Goal: Information Seeking & Learning: Compare options

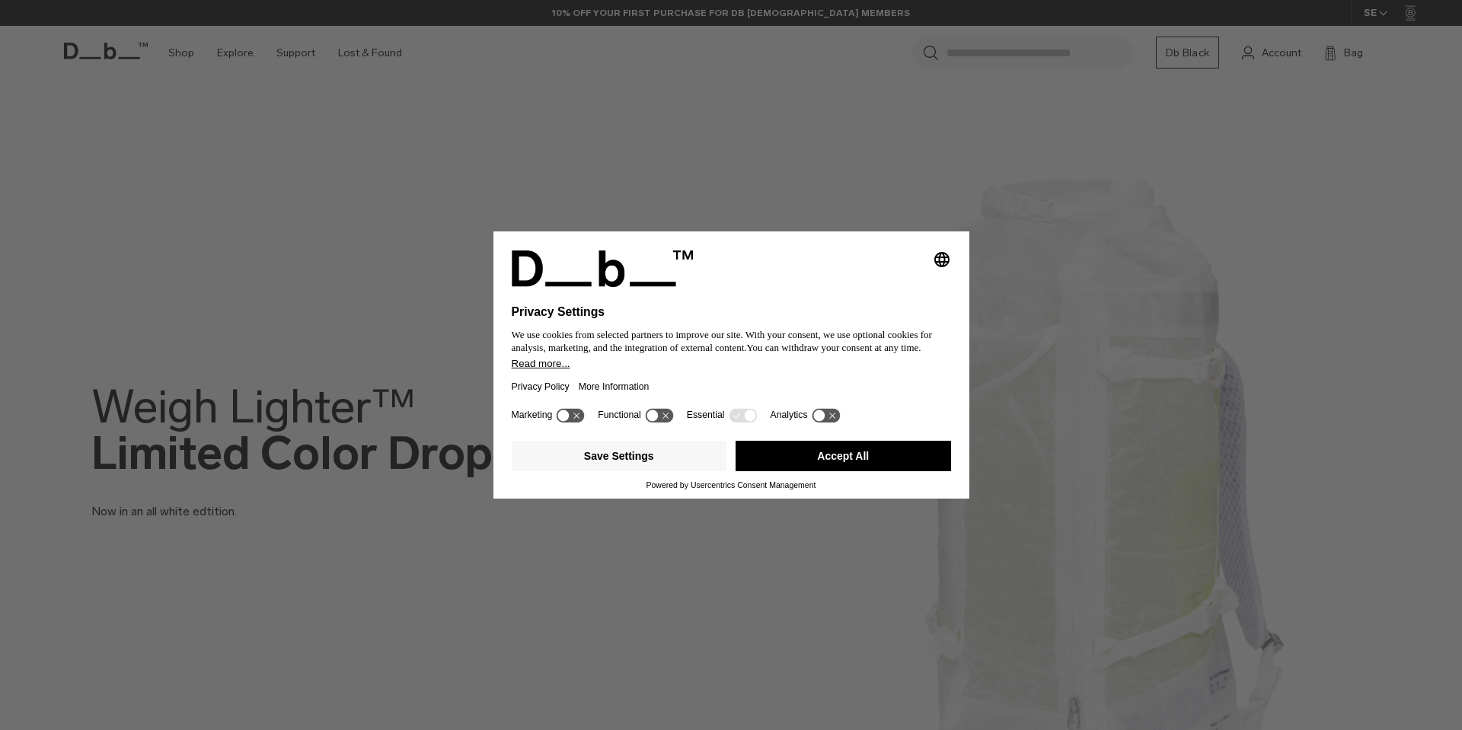
click at [673, 454] on button "Save Settings" at bounding box center [620, 456] width 216 height 30
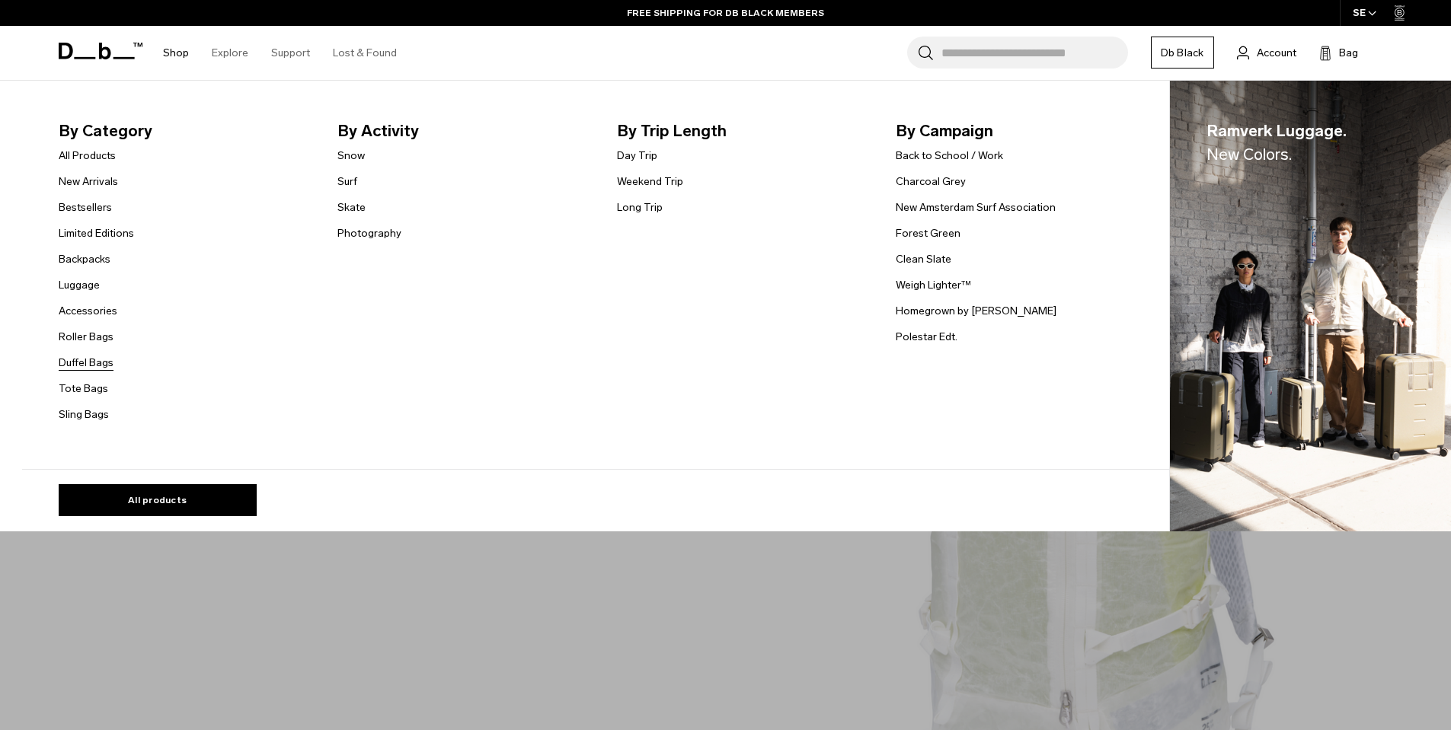
click at [103, 369] on link "Duffel Bags" at bounding box center [86, 363] width 55 height 16
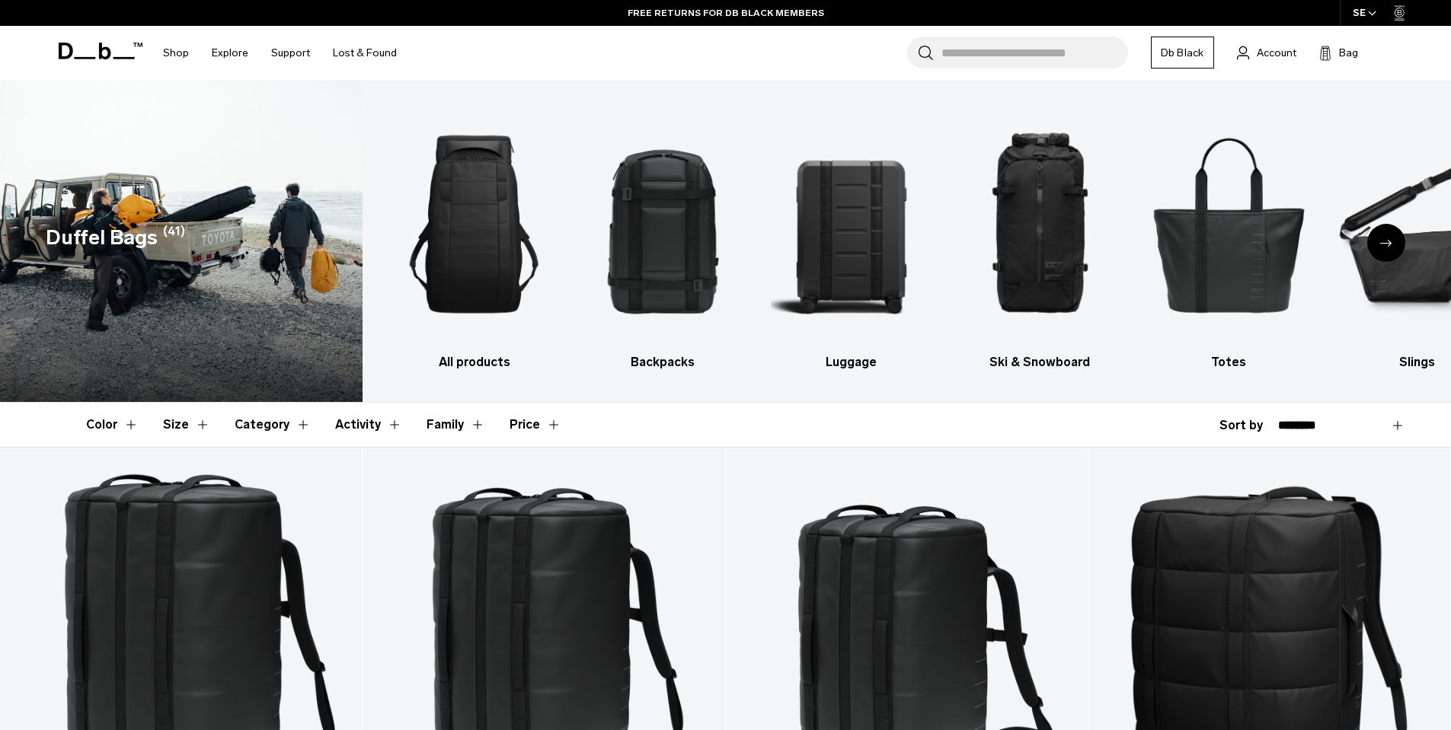
click at [1390, 238] on div "Next slide" at bounding box center [1386, 243] width 38 height 38
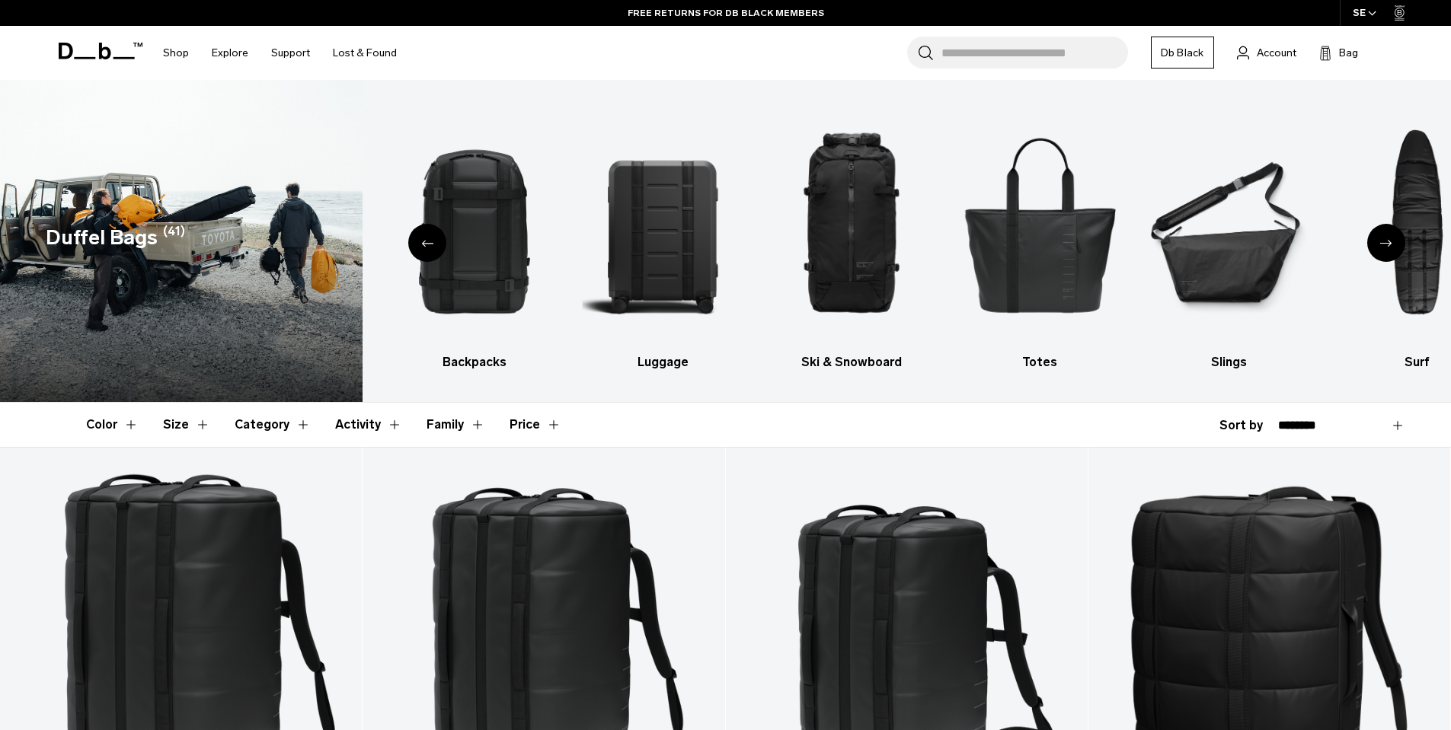
click at [1390, 238] on div "Next slide" at bounding box center [1386, 243] width 38 height 38
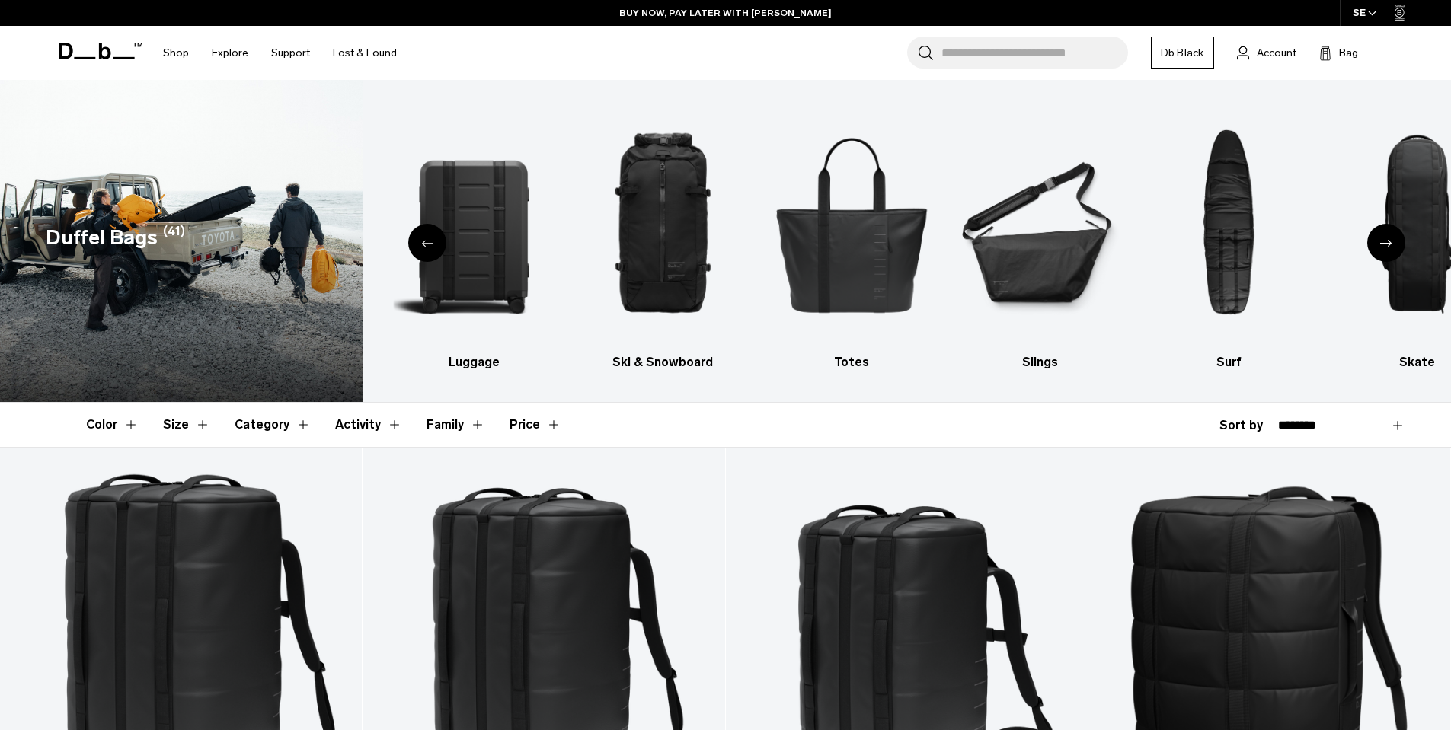
click at [1380, 244] on icon "Next slide" at bounding box center [1386, 243] width 12 height 7
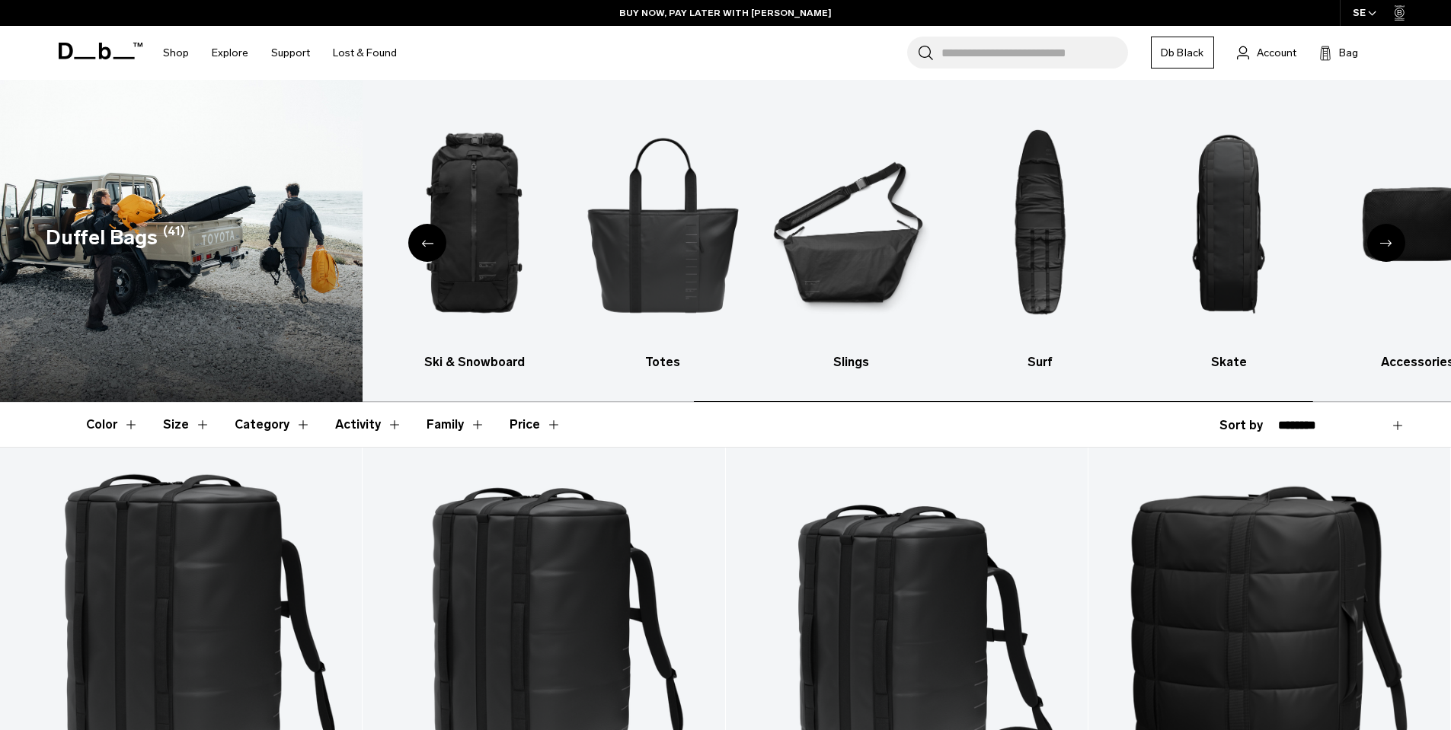
click at [1380, 244] on icon "Next slide" at bounding box center [1386, 243] width 12 height 7
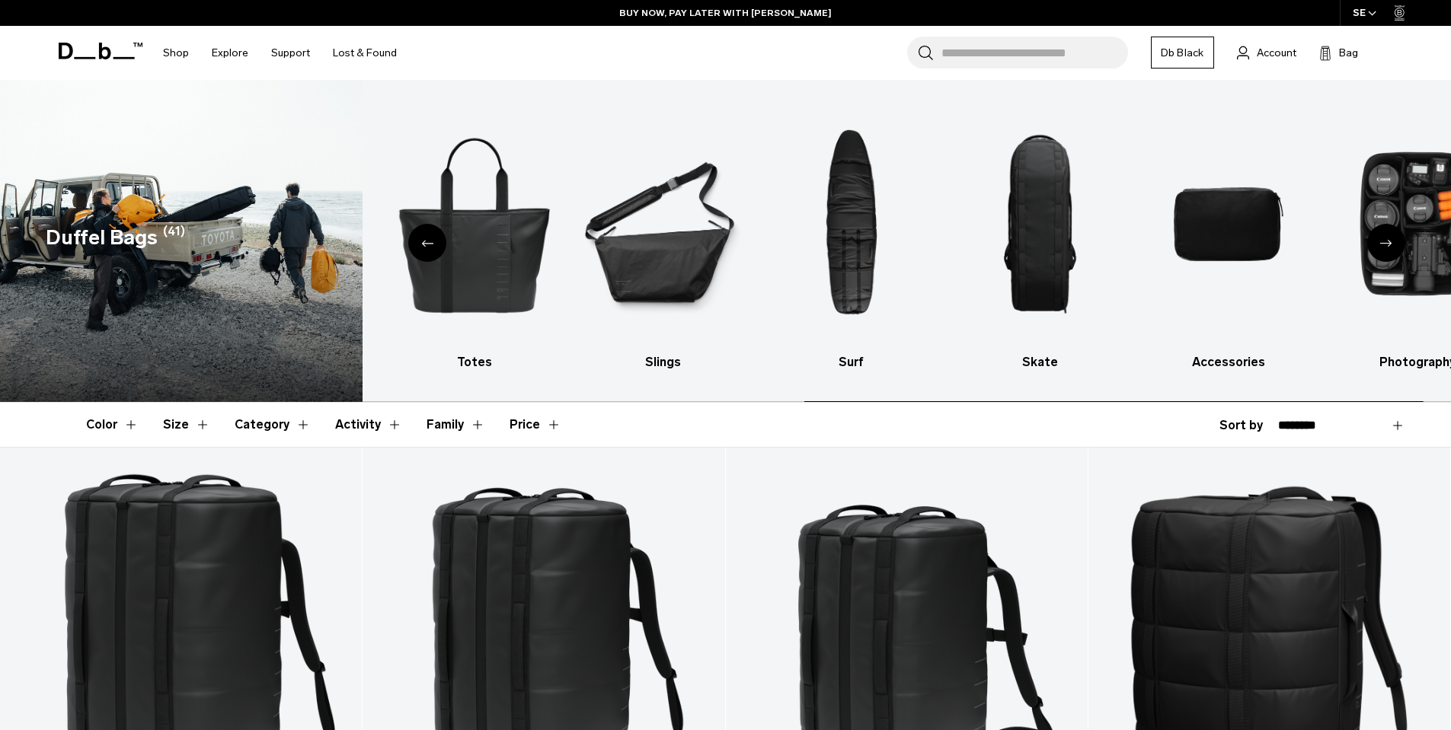
click at [1380, 244] on icon "Next slide" at bounding box center [1386, 243] width 12 height 7
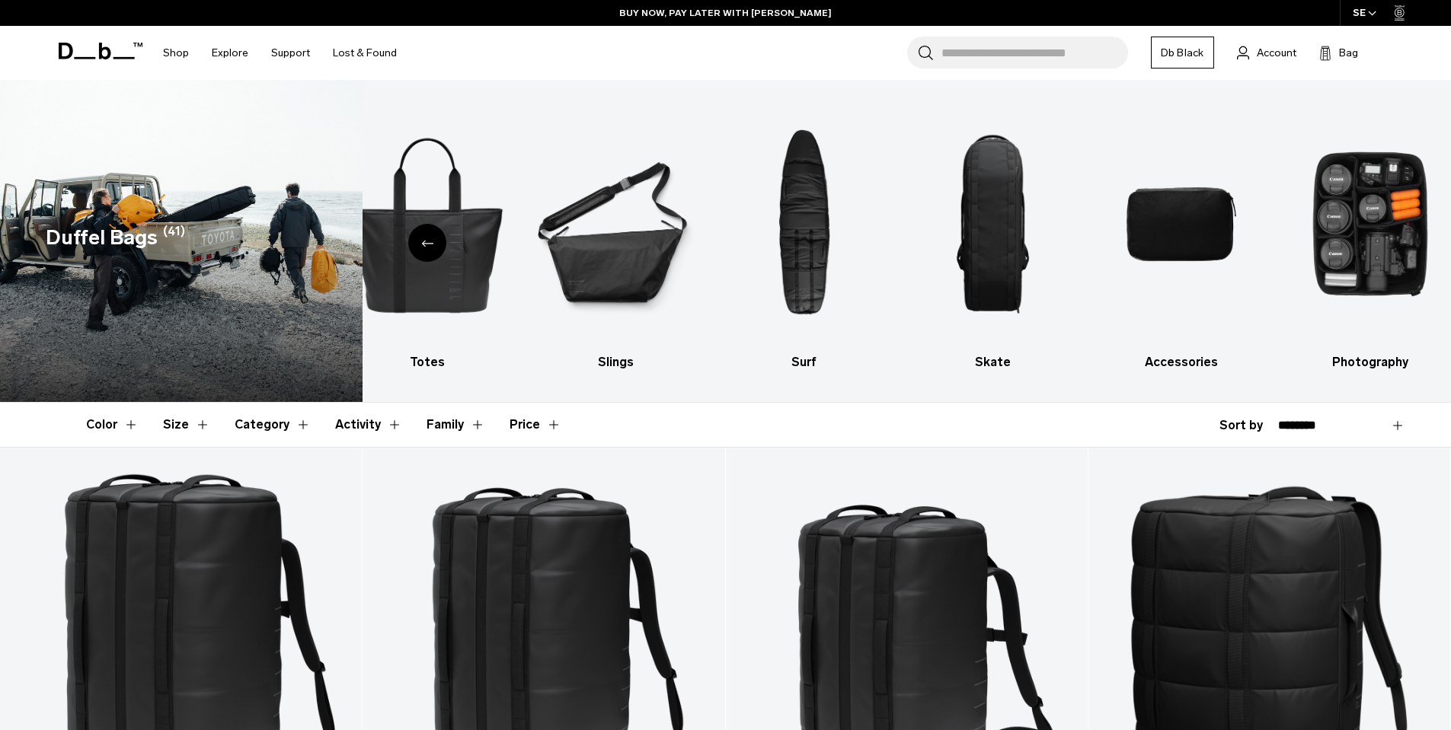
click at [1380, 244] on img "10 / 10" at bounding box center [1370, 224] width 162 height 243
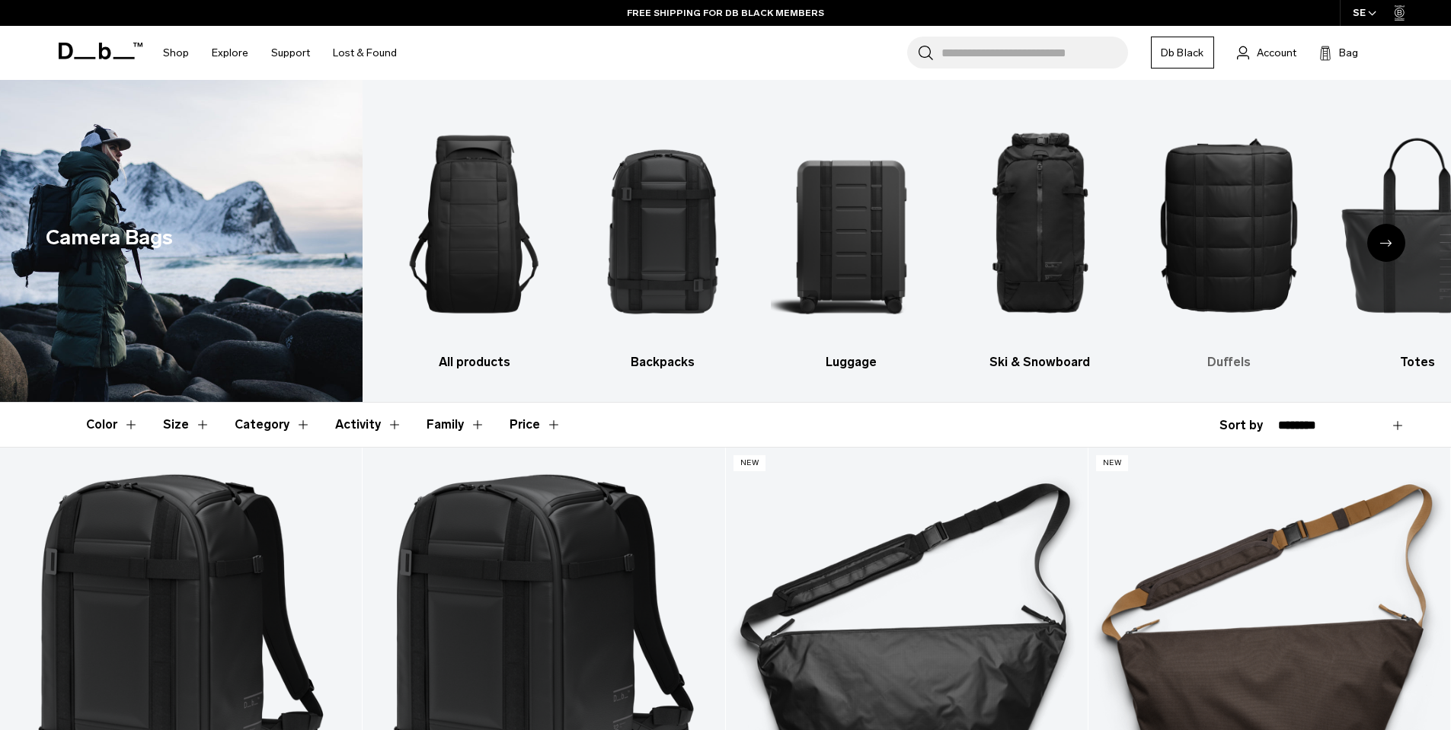
click at [1284, 254] on img "5 / 10" at bounding box center [1229, 224] width 162 height 243
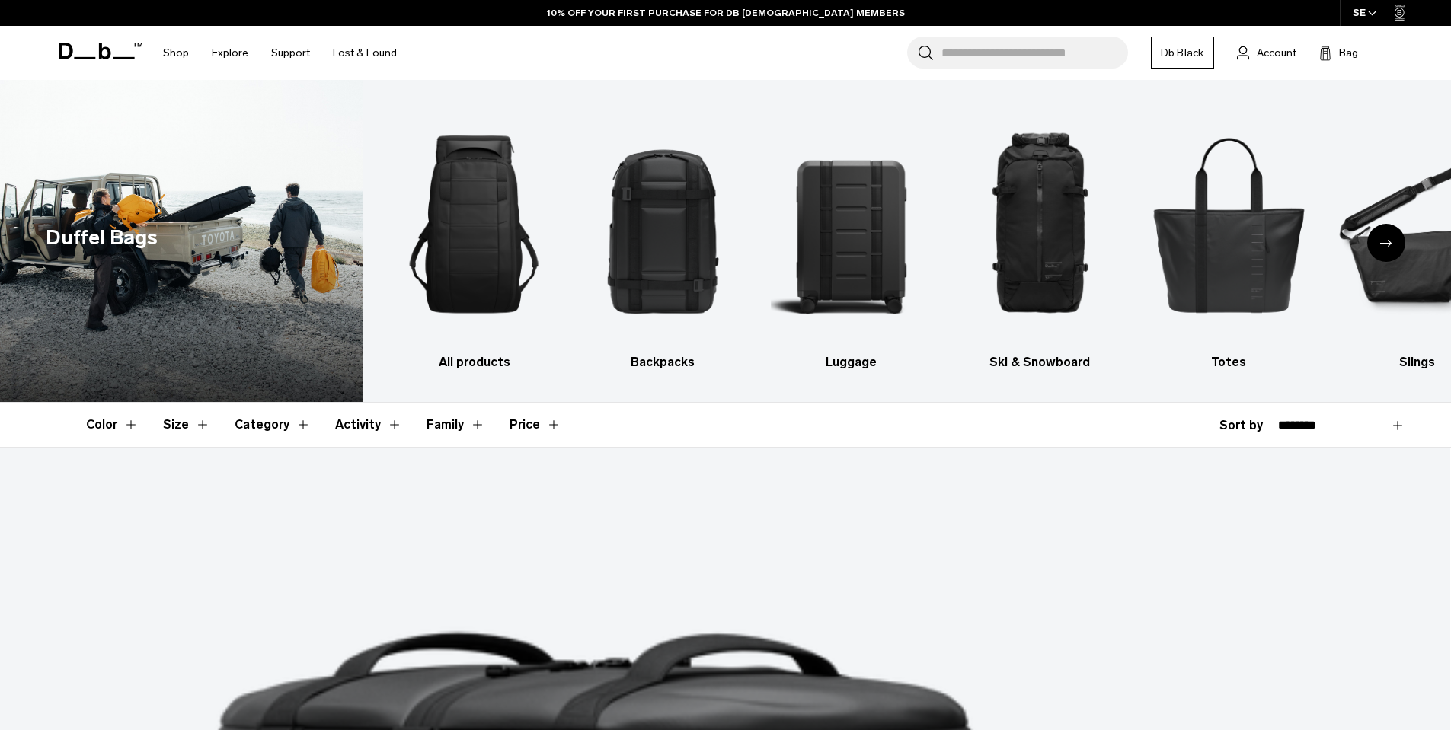
click at [1036, 48] on input "Search for Bags, Luggage..." at bounding box center [1034, 53] width 187 height 32
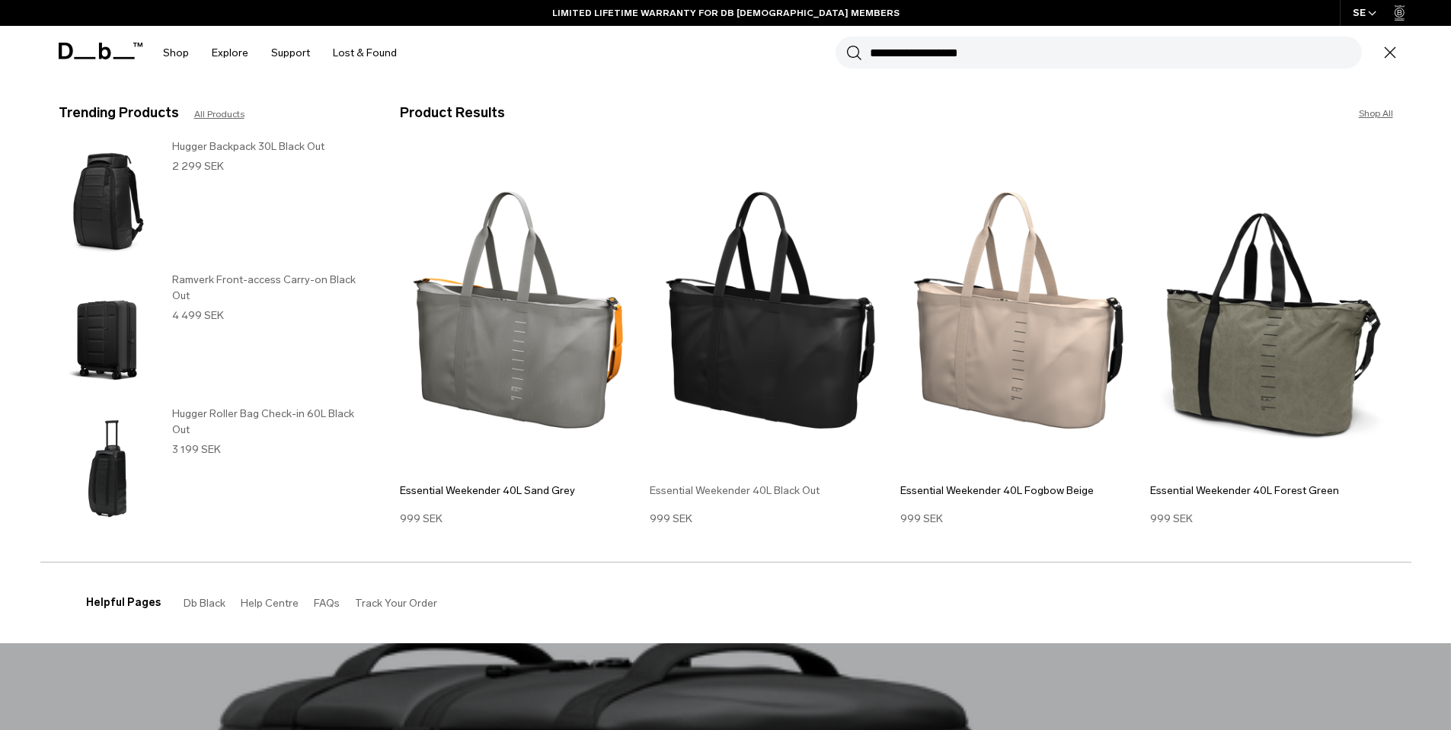
type input "**********"
click at [776, 372] on img at bounding box center [771, 310] width 243 height 327
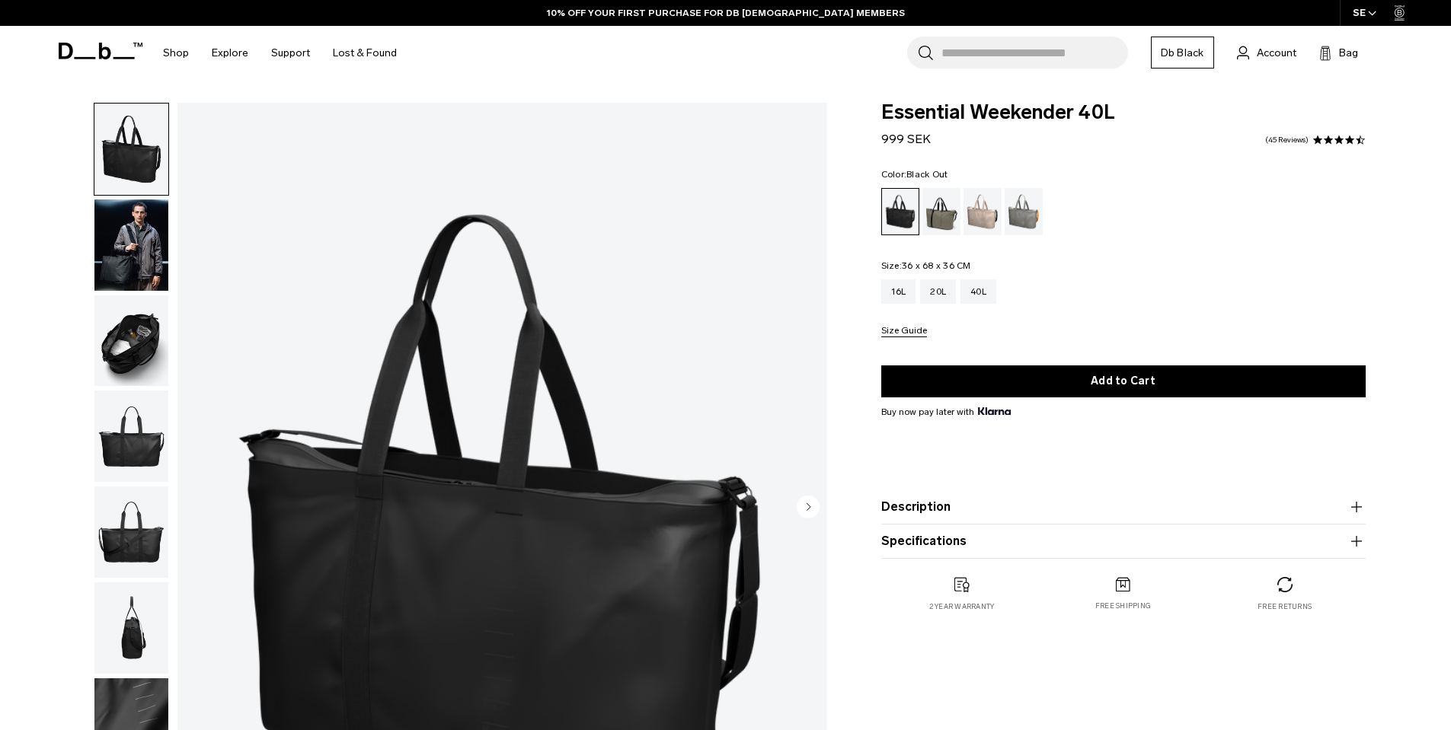
click at [121, 327] on img "button" at bounding box center [131, 341] width 74 height 91
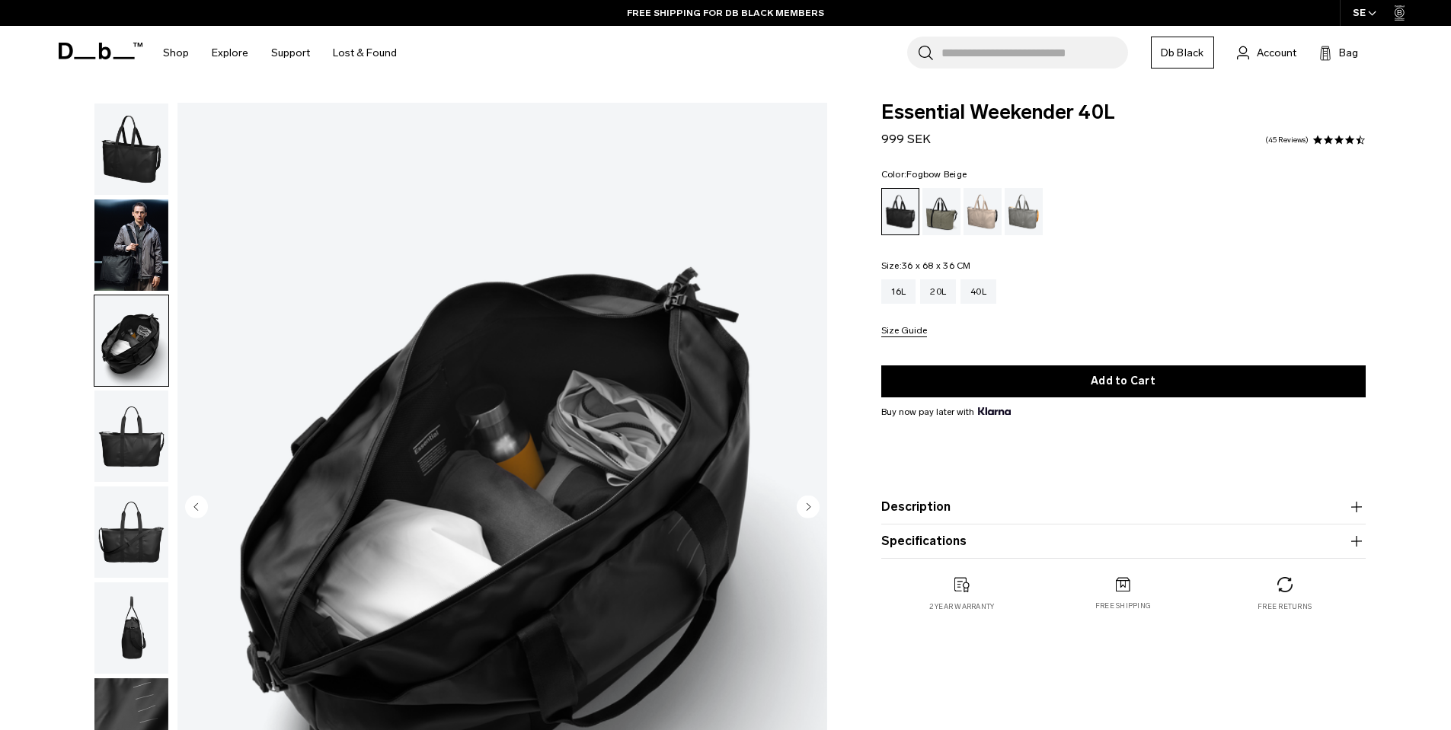
click at [979, 199] on div "Fogbow Beige" at bounding box center [982, 211] width 39 height 47
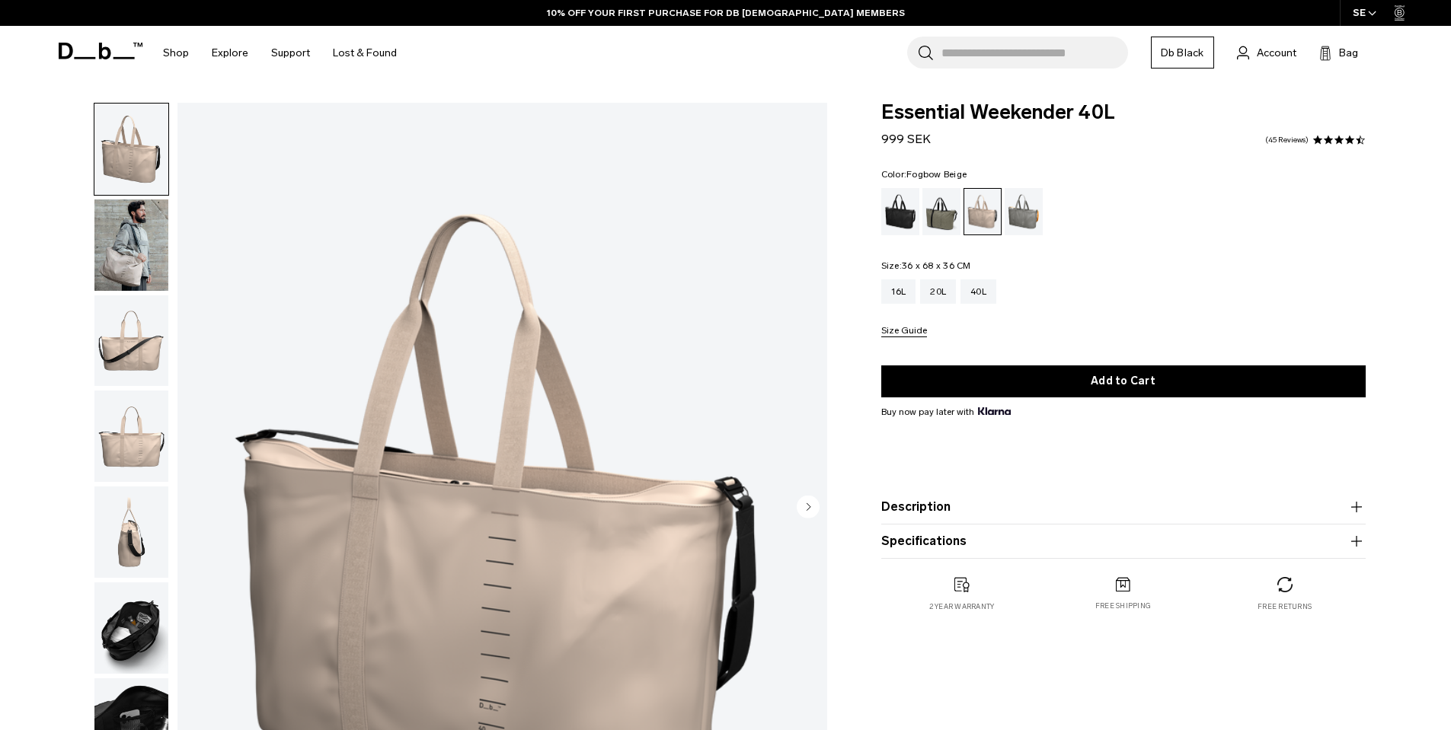
click at [127, 625] on img "button" at bounding box center [131, 628] width 74 height 91
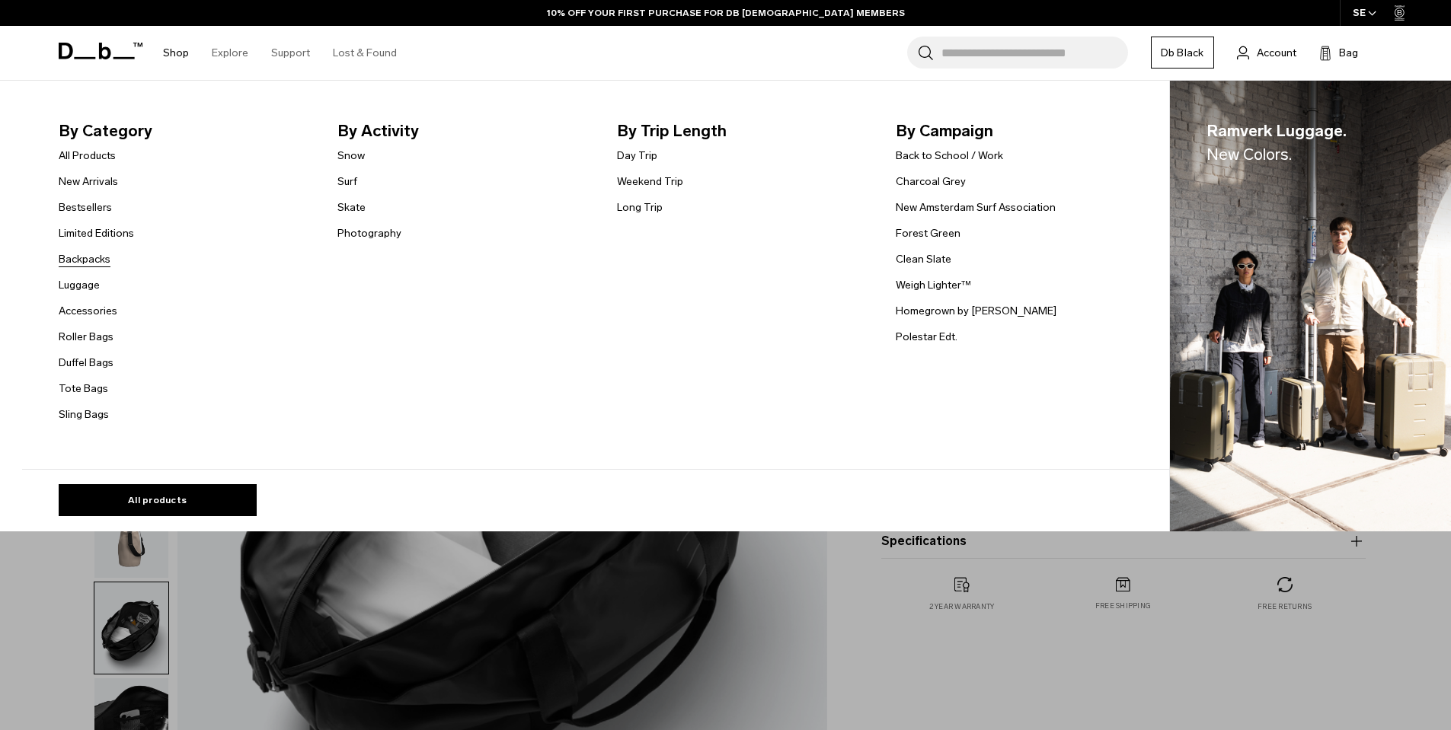
click at [103, 267] on link "Backpacks" at bounding box center [85, 259] width 52 height 16
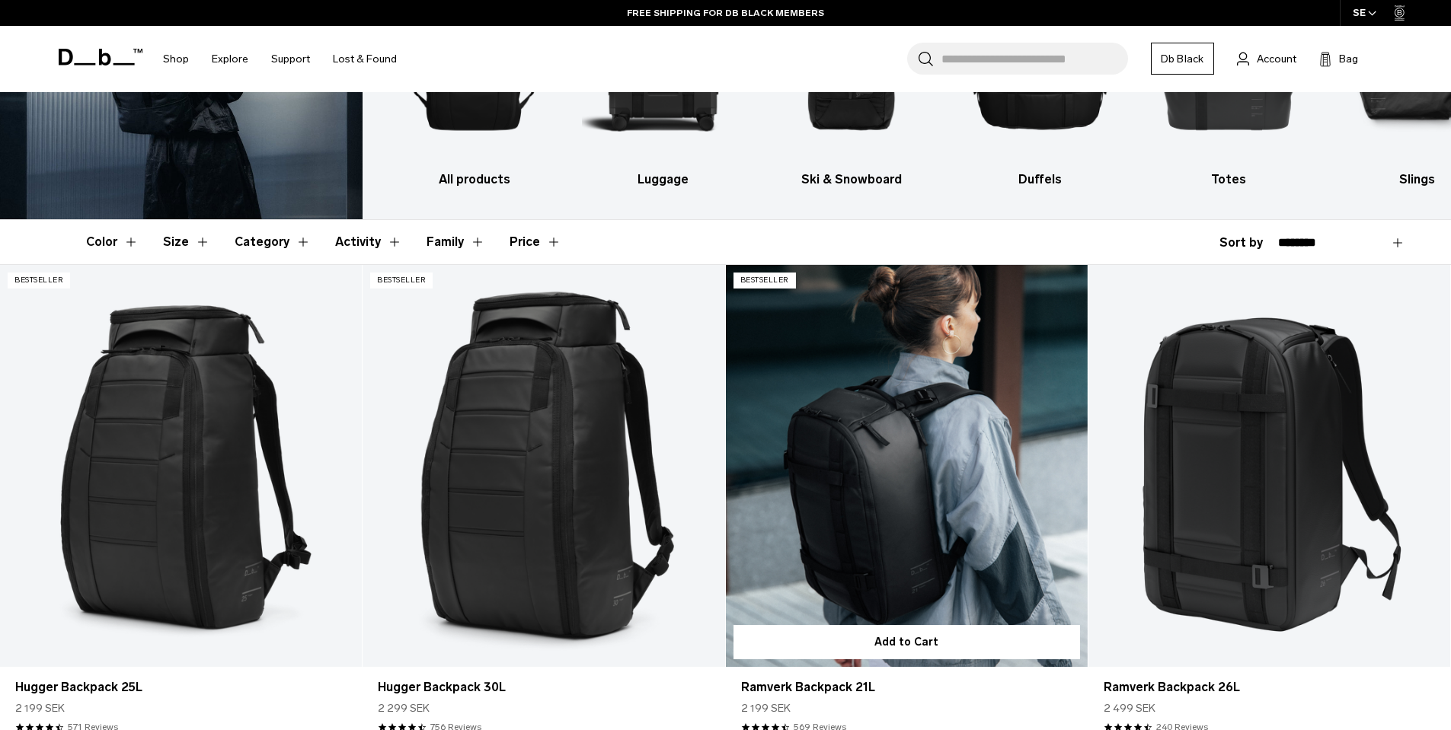
click at [871, 517] on link "Ramverk Backpack 21L" at bounding box center [907, 466] width 362 height 402
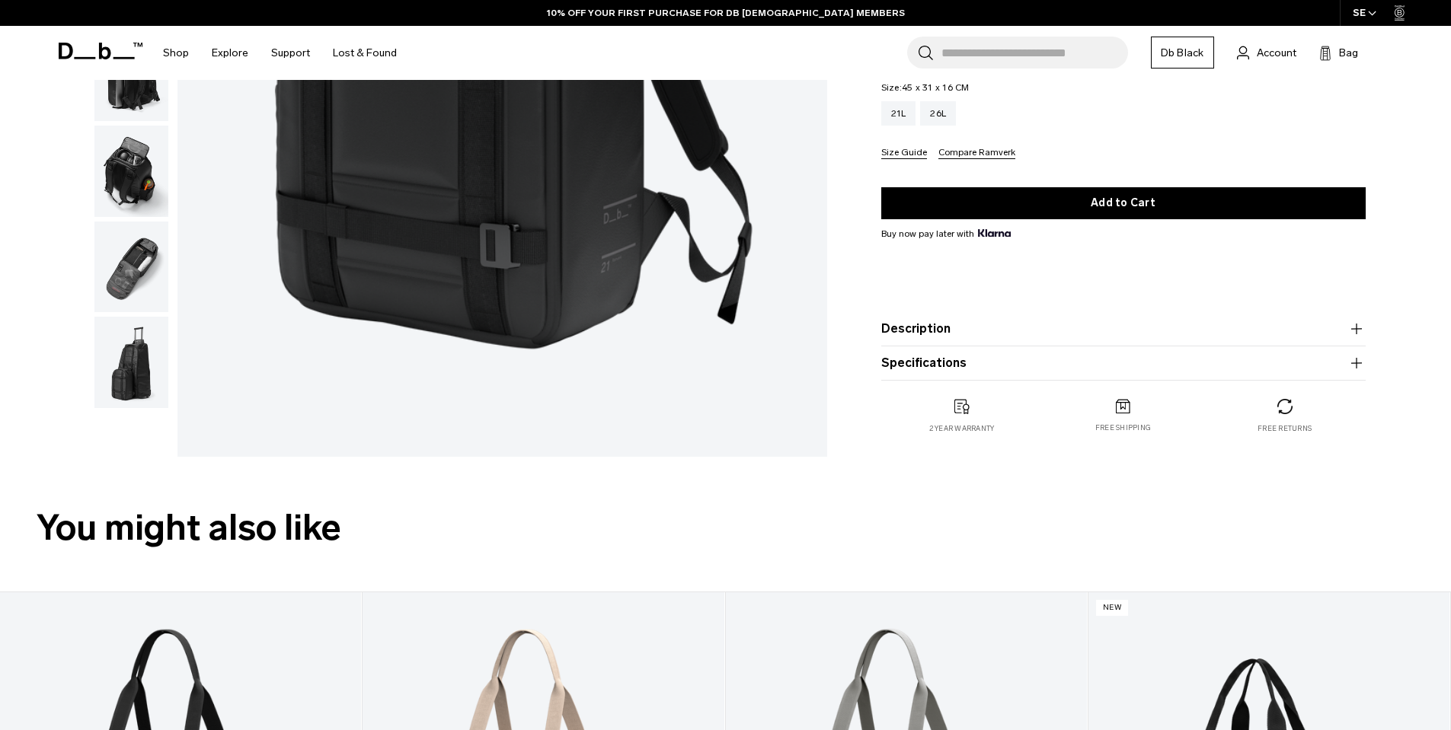
click at [954, 332] on button "Description" at bounding box center [1123, 329] width 484 height 18
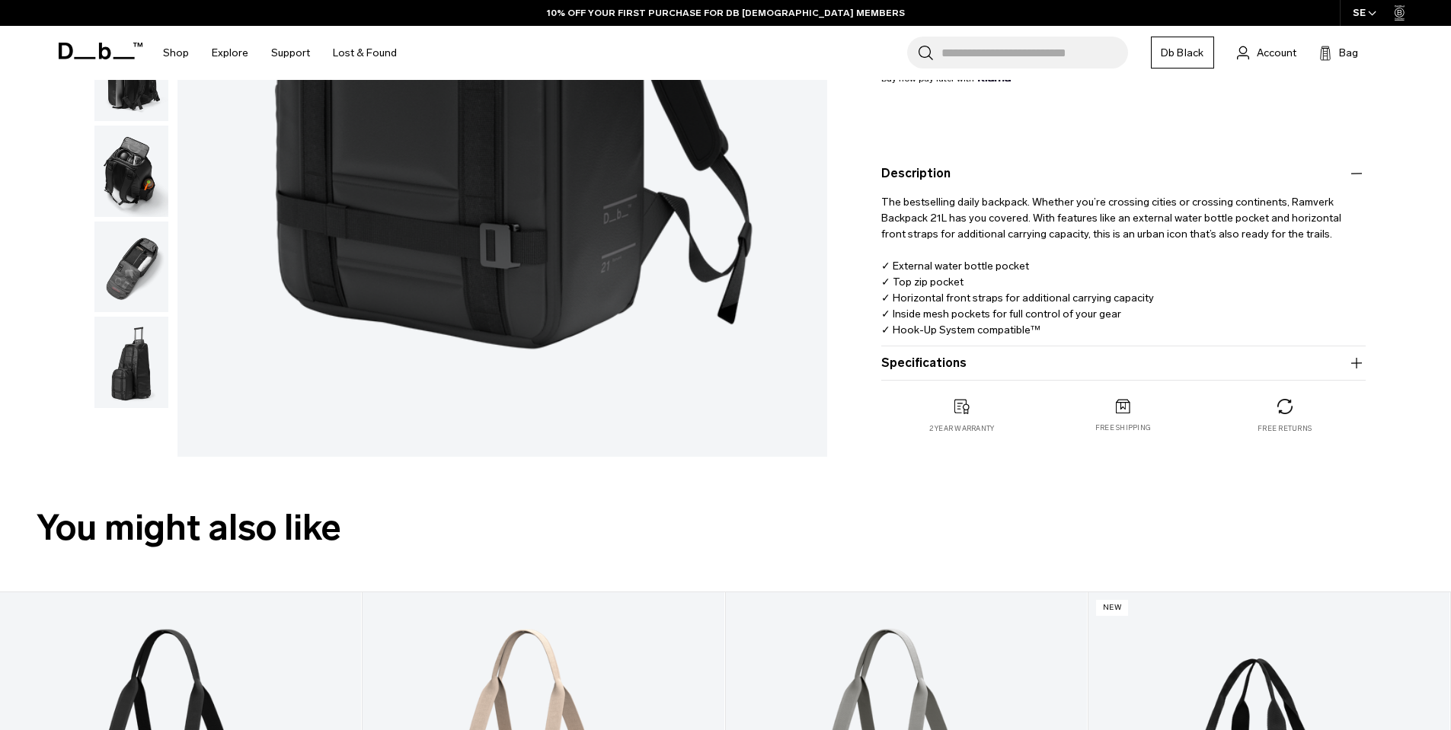
click at [957, 363] on button "Specifications" at bounding box center [1123, 363] width 484 height 18
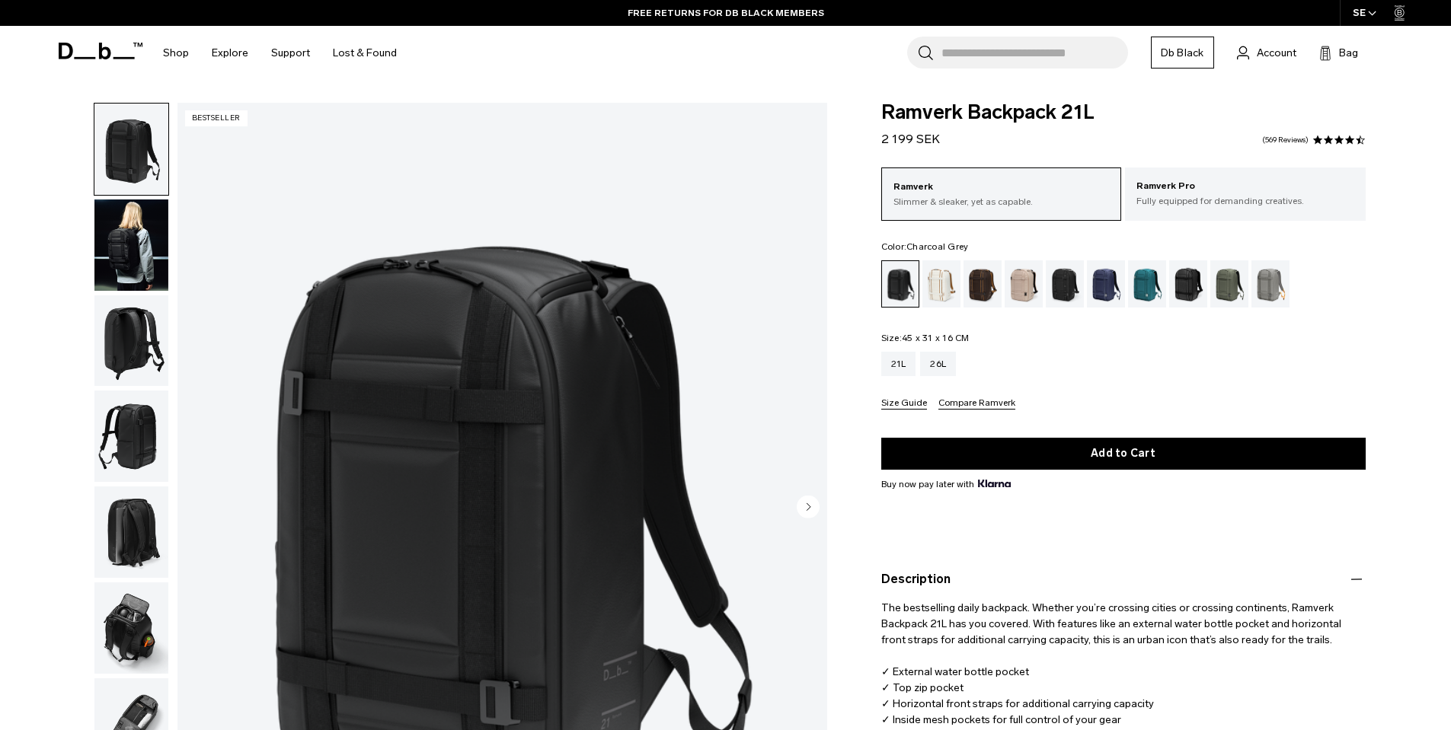
click at [1065, 289] on div "Charcoal Grey" at bounding box center [1065, 283] width 39 height 47
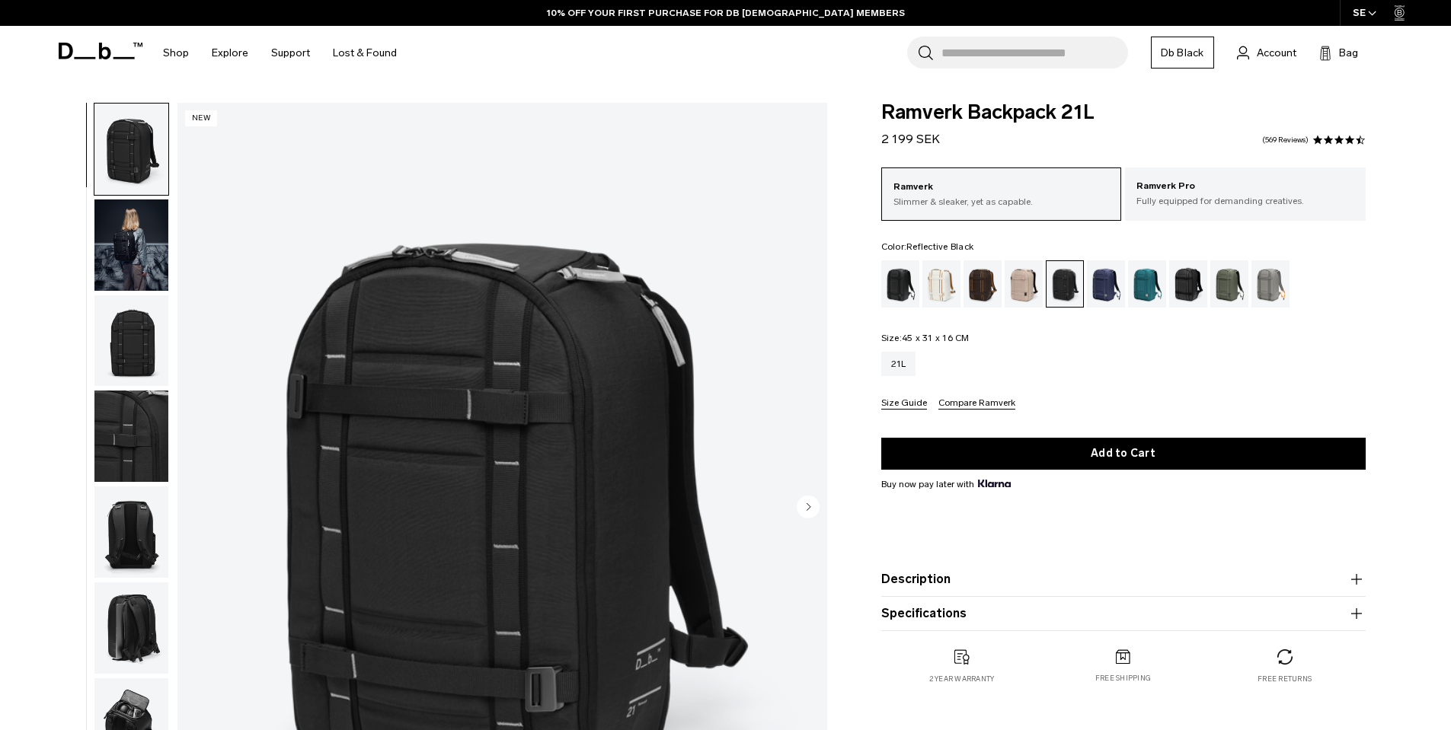
click at [1195, 286] on div "Reflective Black" at bounding box center [1188, 283] width 39 height 47
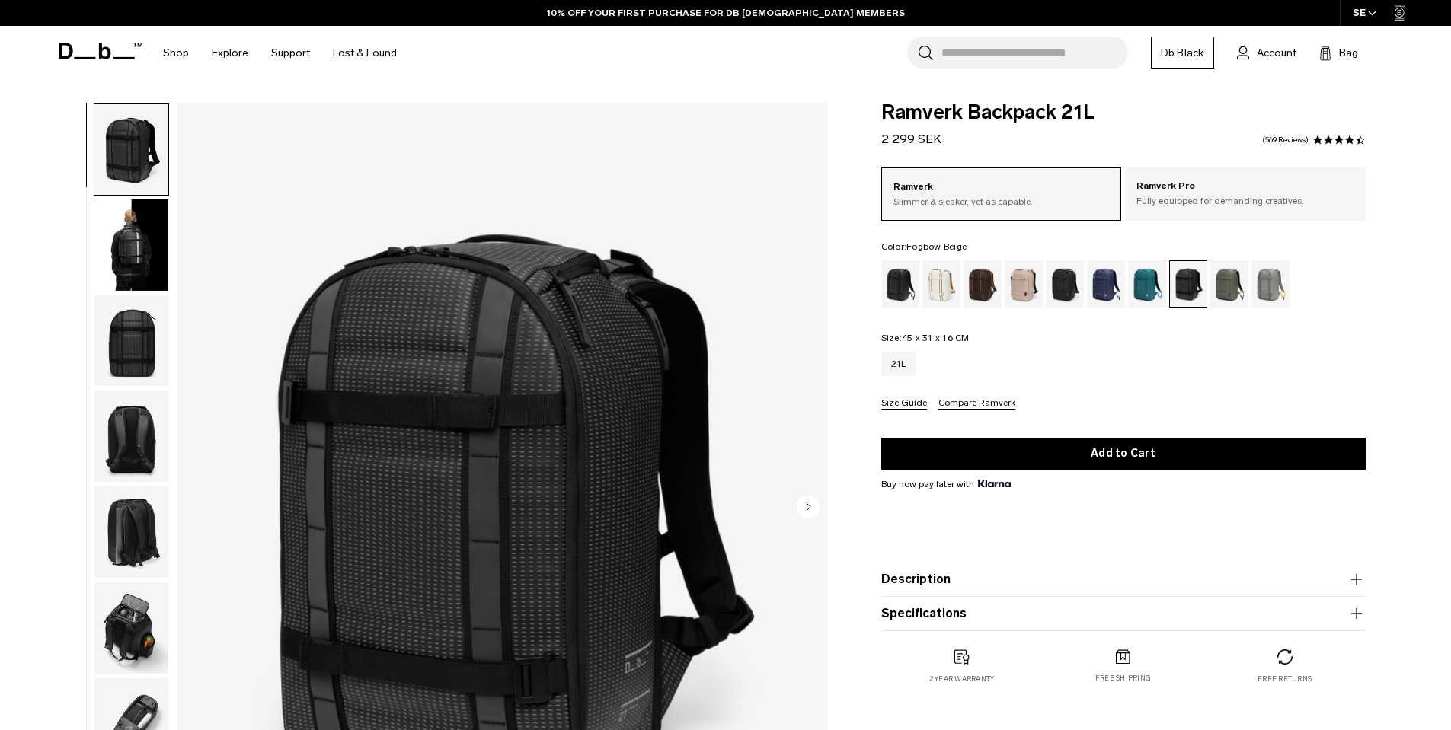
click at [1024, 283] on div "Fogbow Beige" at bounding box center [1024, 283] width 39 height 47
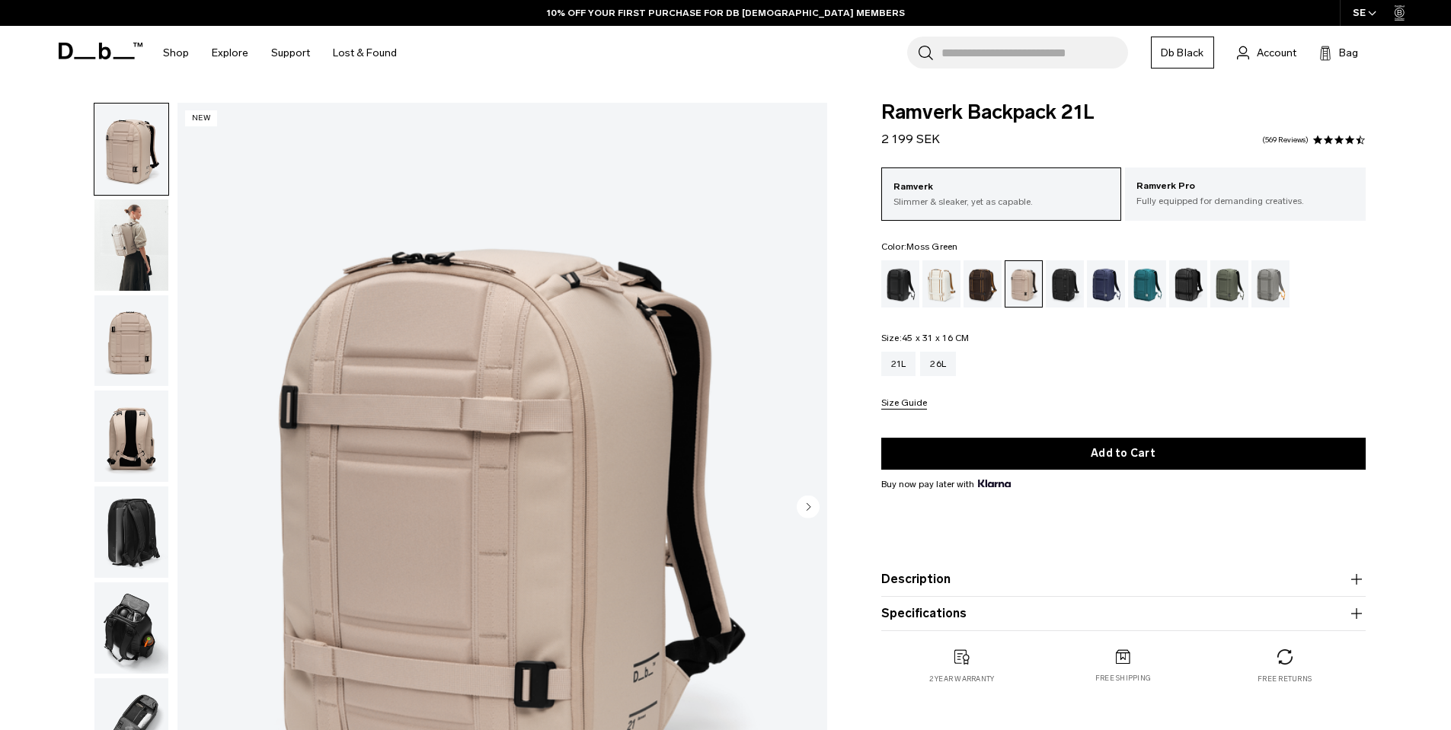
click at [1220, 290] on div "Moss Green" at bounding box center [1229, 283] width 39 height 47
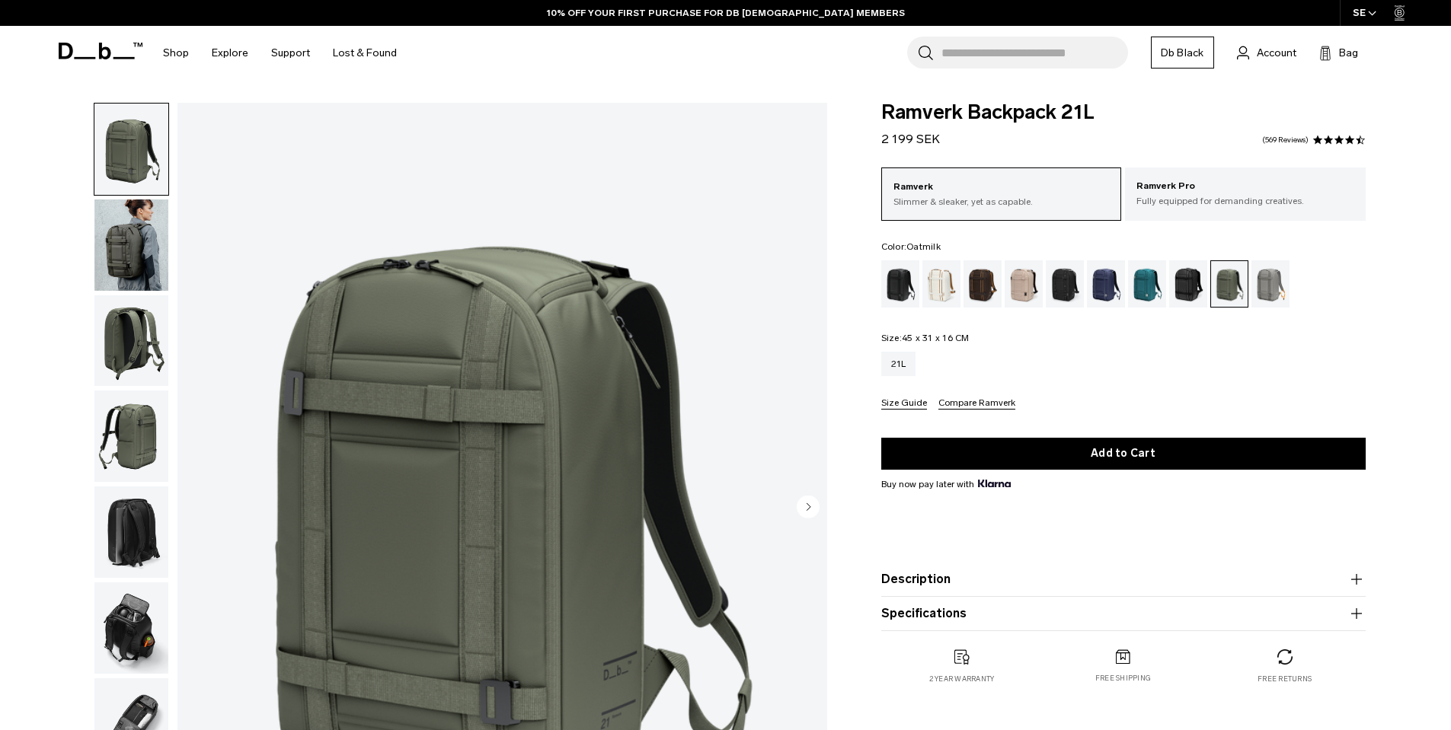
click at [943, 286] on div "Oatmilk" at bounding box center [941, 283] width 39 height 47
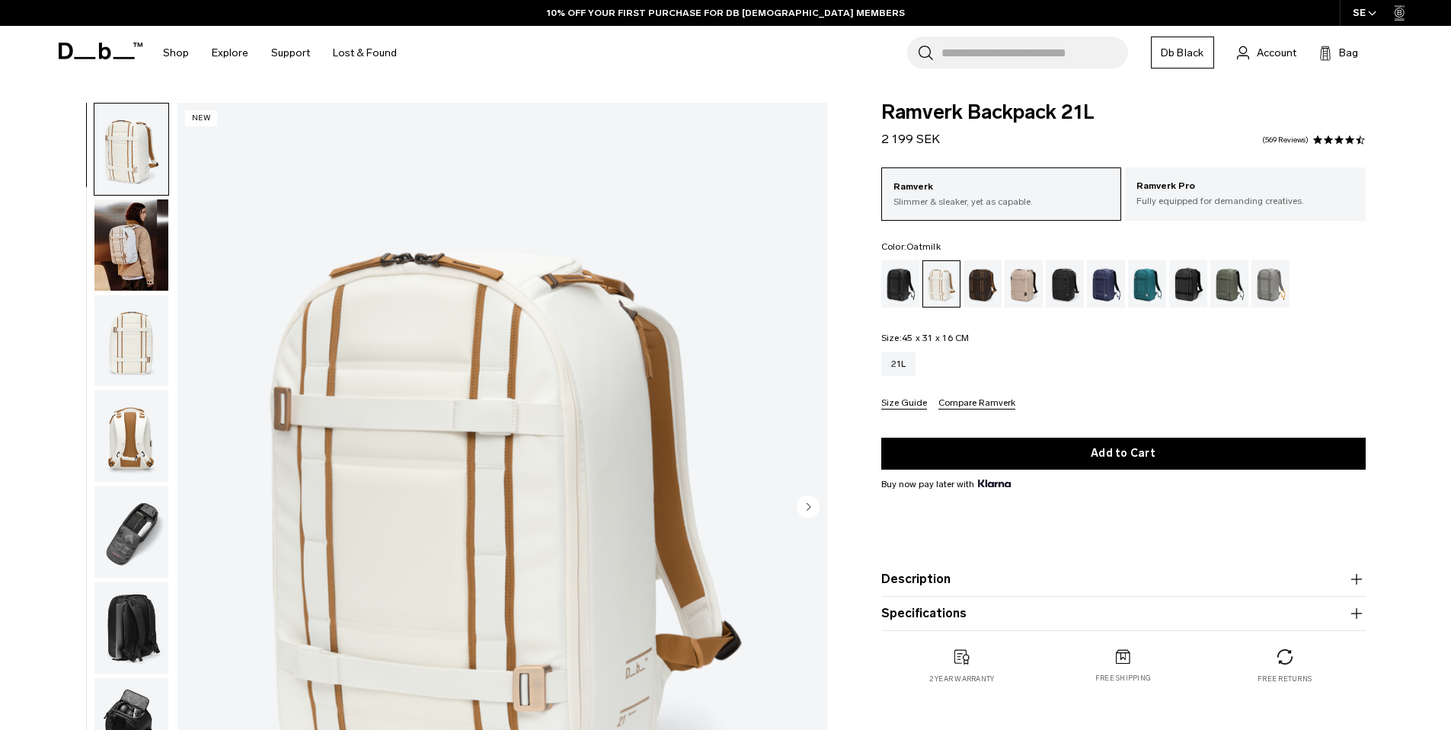
click at [118, 240] on img "button" at bounding box center [131, 245] width 74 height 91
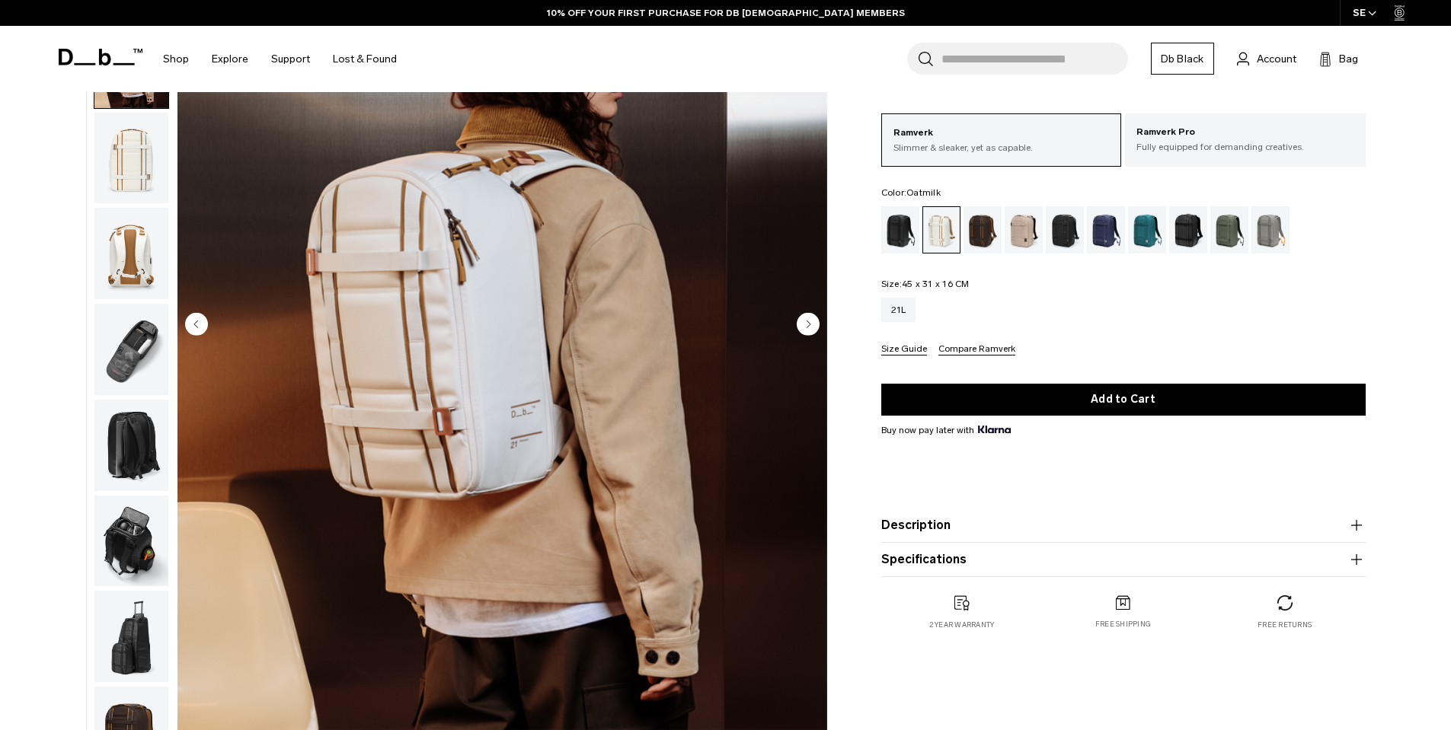
scroll to position [96, 0]
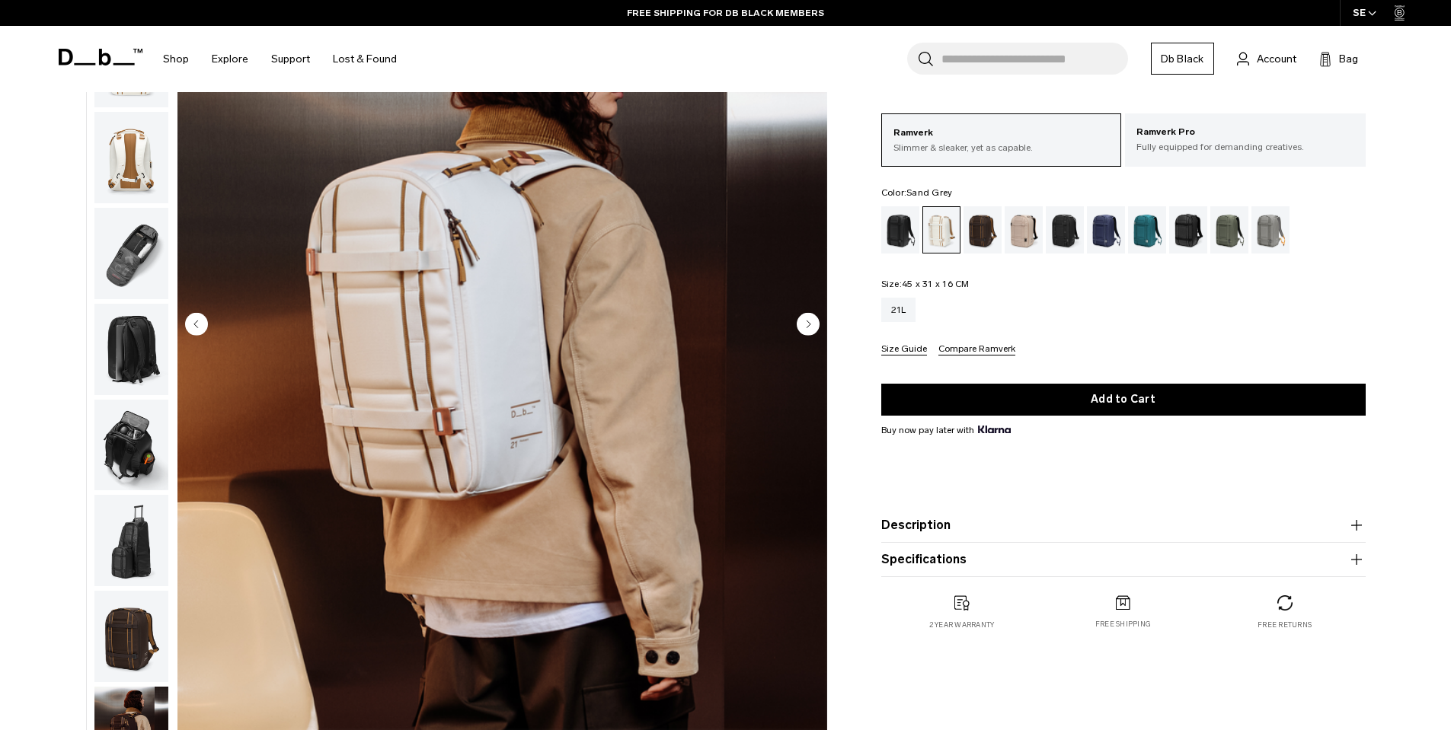
click at [1264, 238] on div "Sand Grey" at bounding box center [1270, 229] width 39 height 47
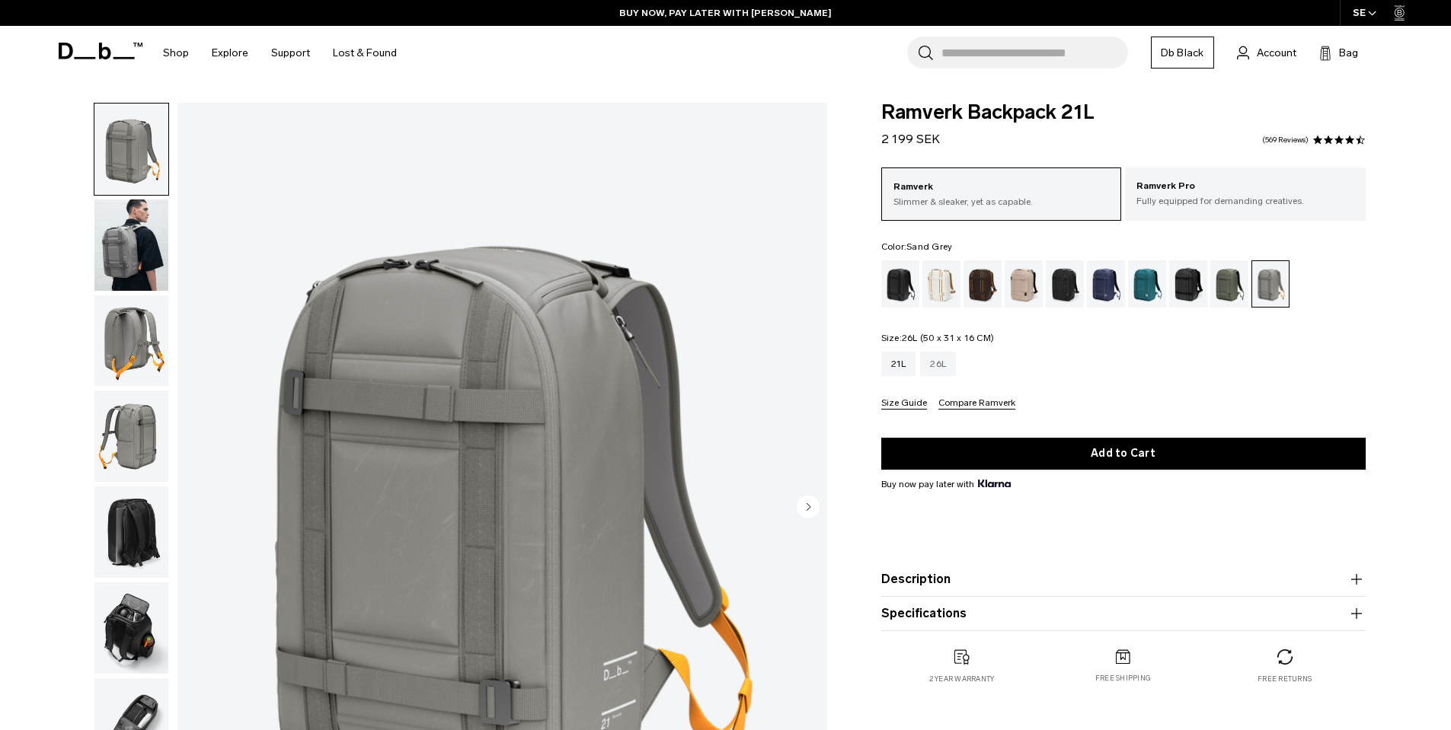
click at [946, 360] on div "26L" at bounding box center [938, 364] width 36 height 24
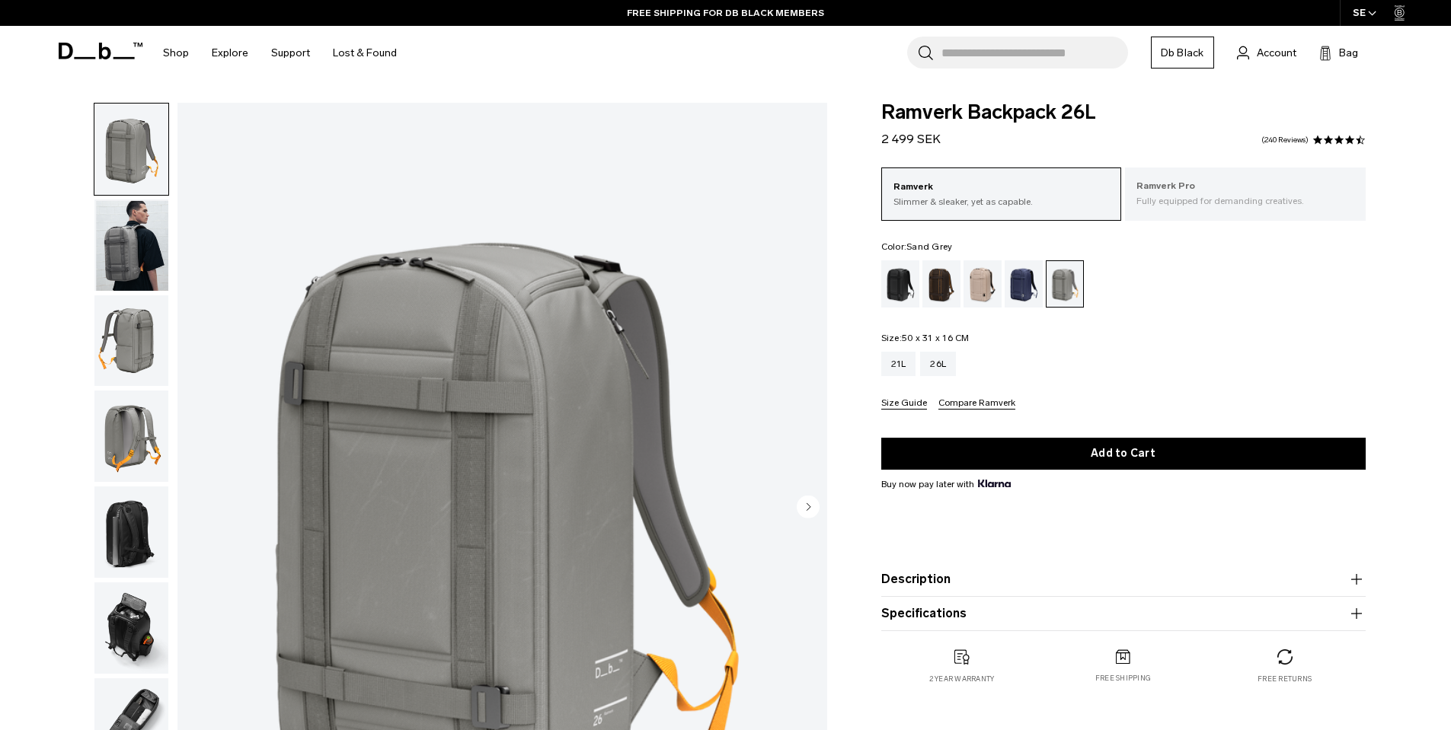
click at [1226, 201] on p "Fully equipped for demanding creatives." at bounding box center [1245, 201] width 218 height 14
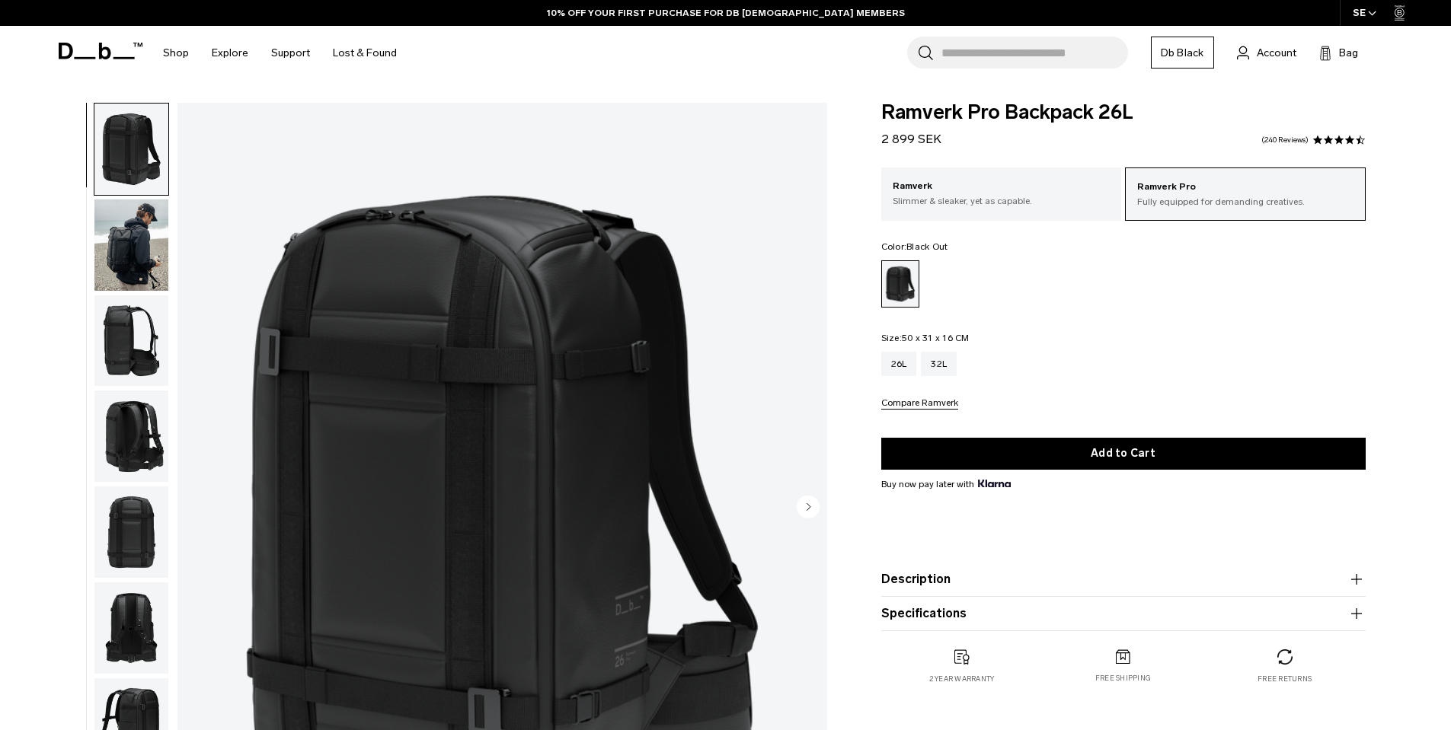
click at [100, 242] on img "button" at bounding box center [131, 245] width 74 height 91
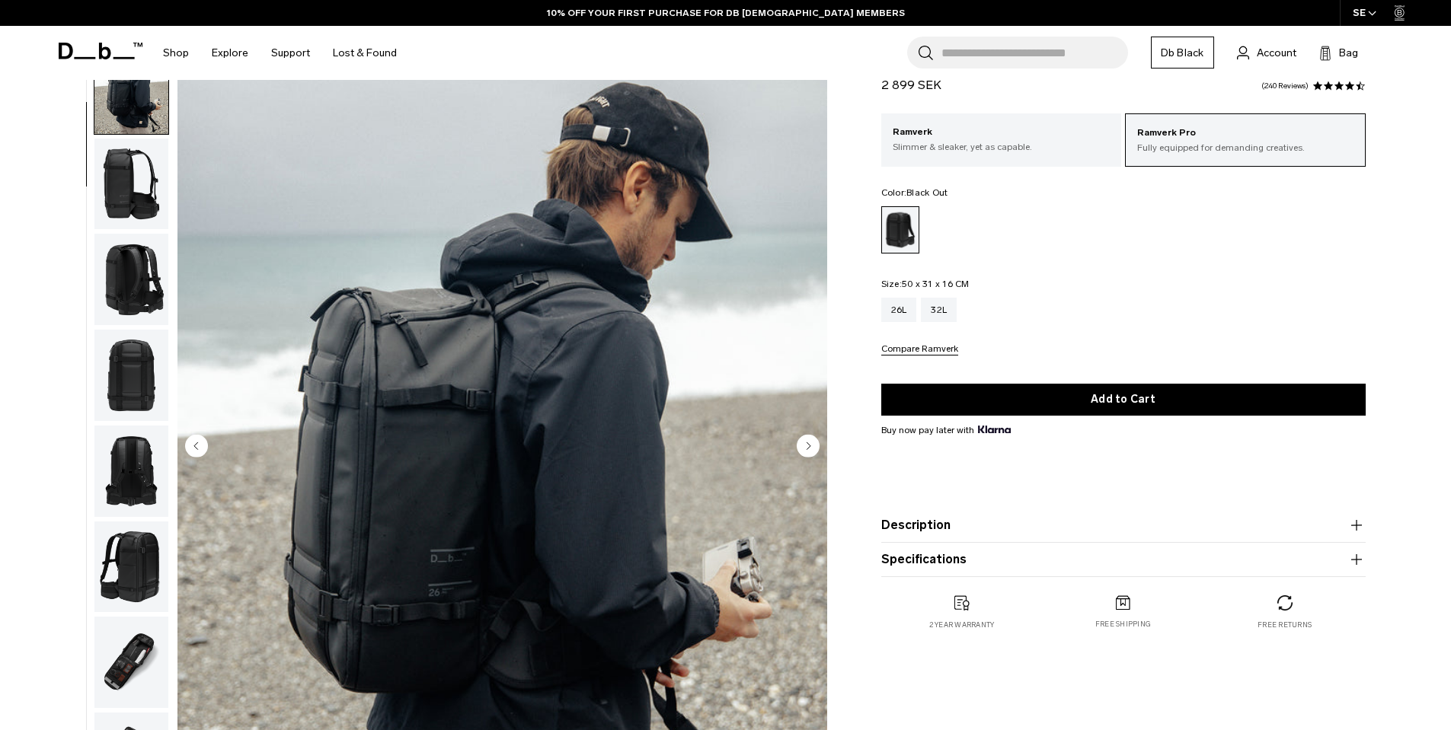
scroll to position [91, 0]
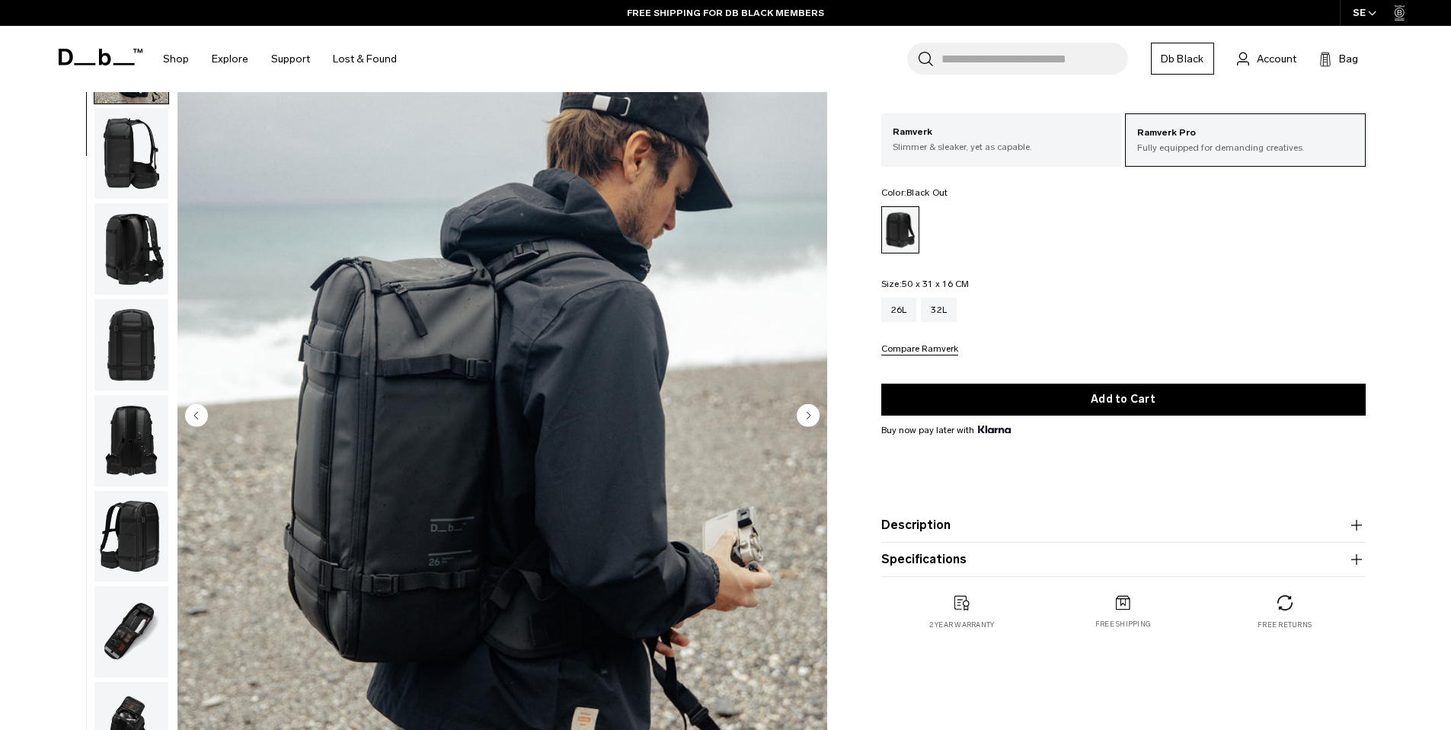
click at [133, 441] on img "button" at bounding box center [131, 440] width 74 height 91
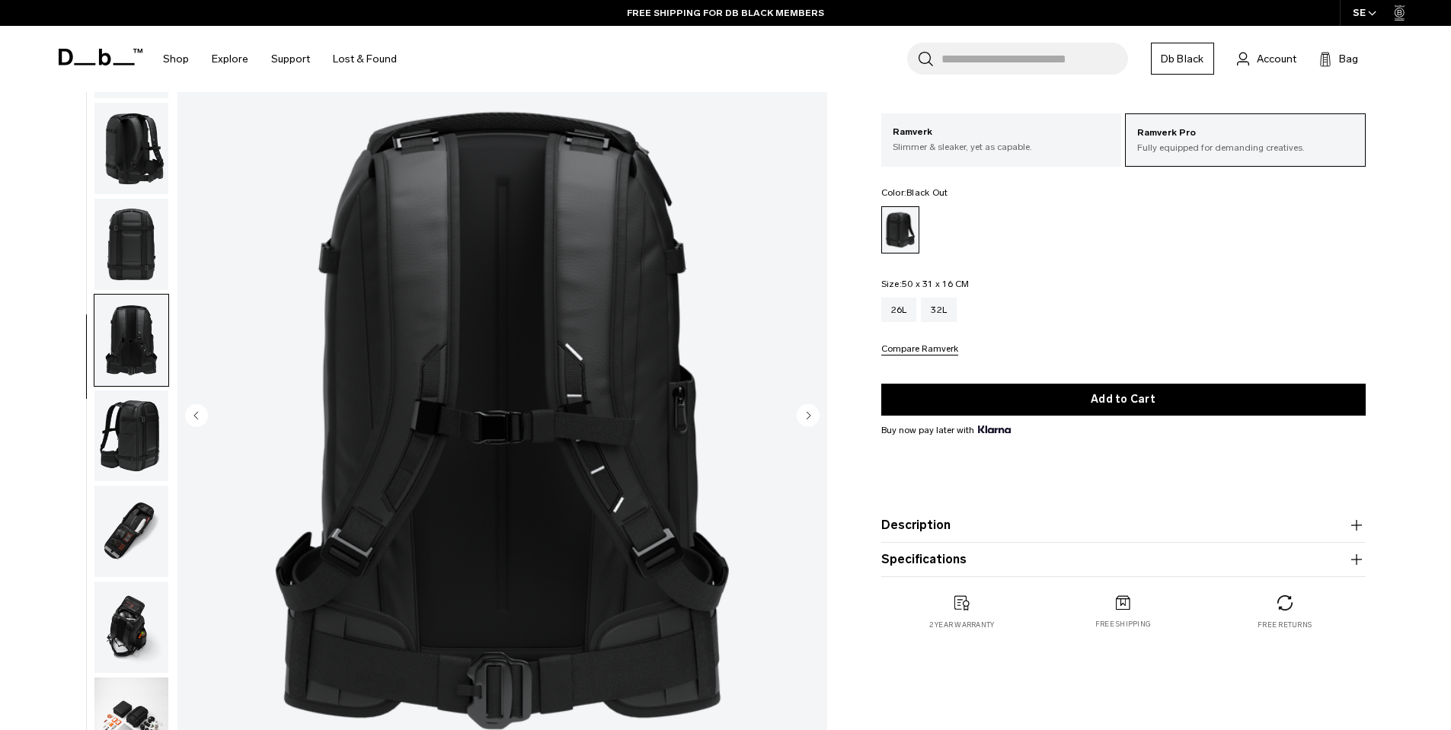
scroll to position [431, 0]
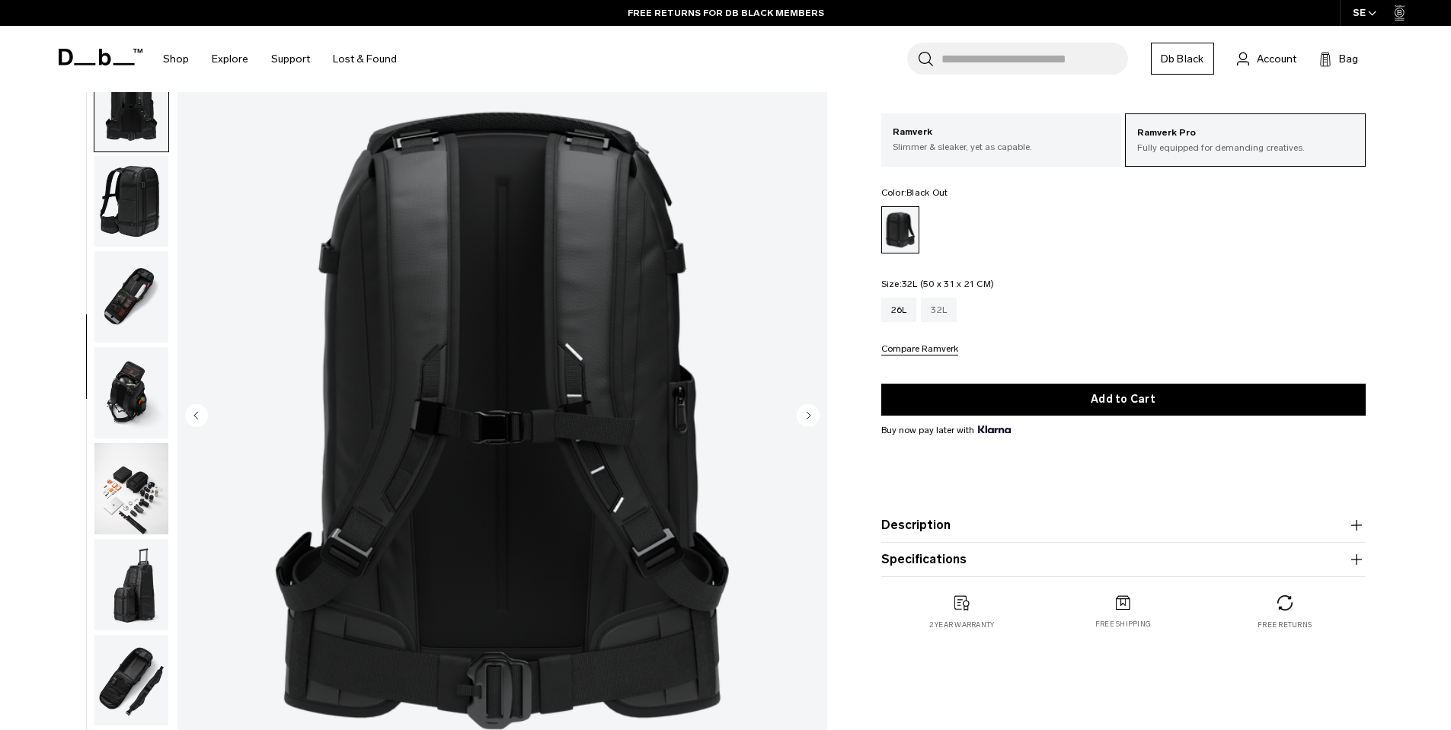
click at [936, 305] on div "32L" at bounding box center [939, 310] width 36 height 24
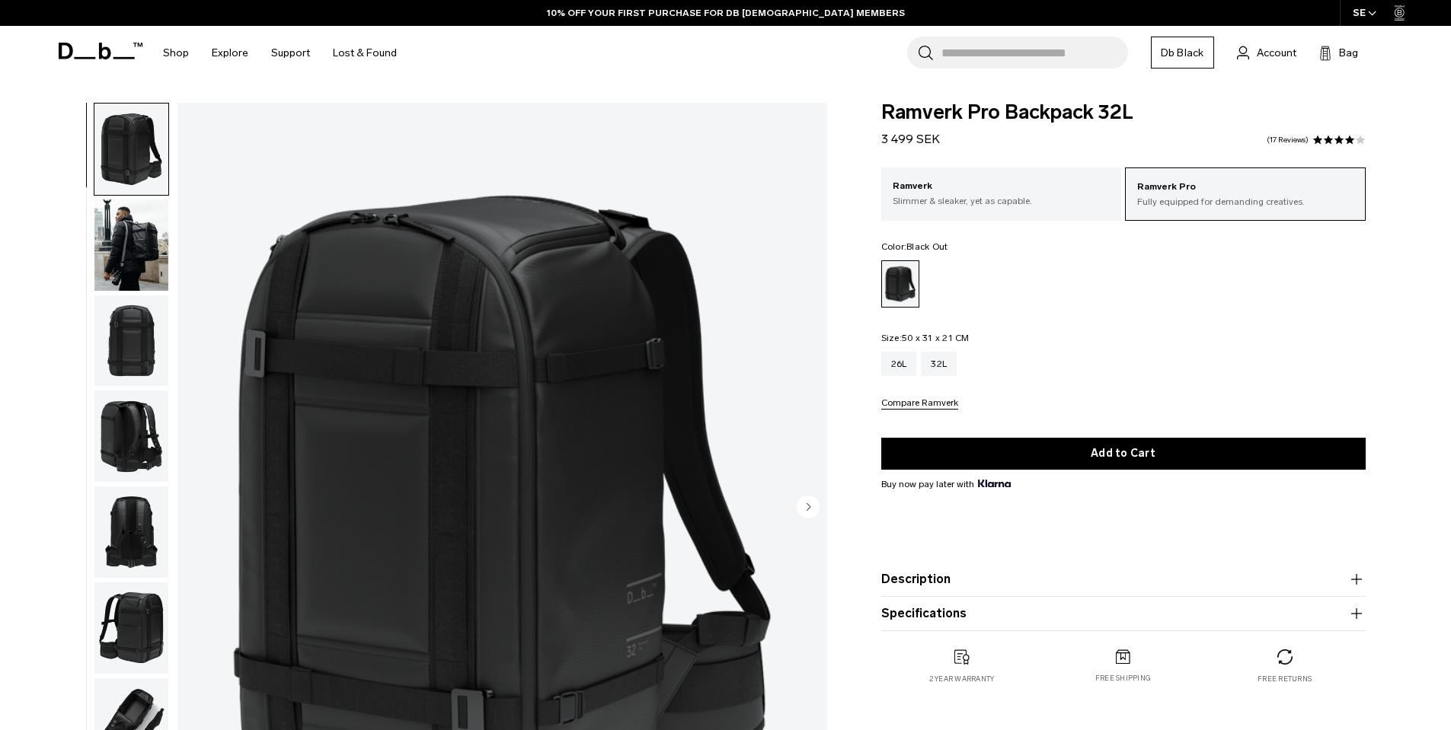
click at [145, 249] on img "button" at bounding box center [131, 245] width 74 height 91
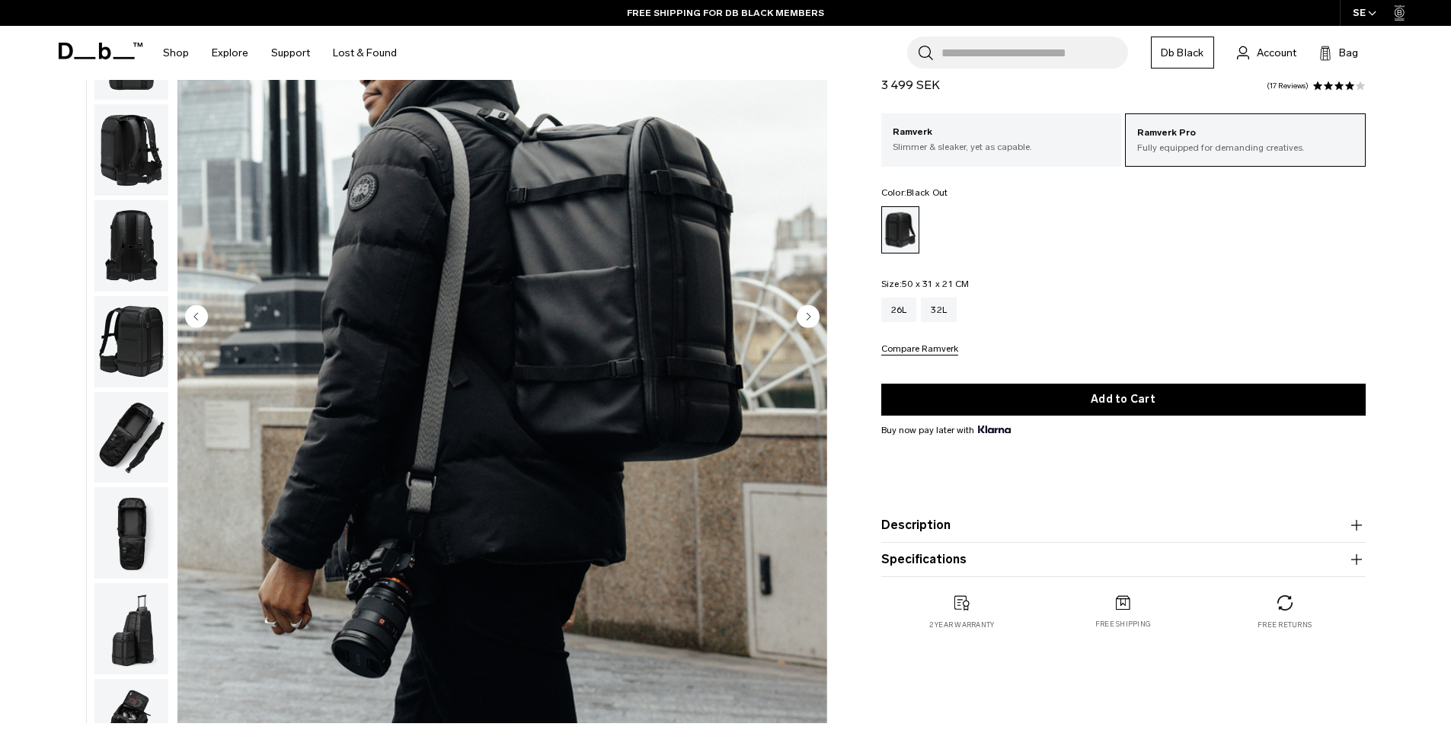
scroll to position [183, 0]
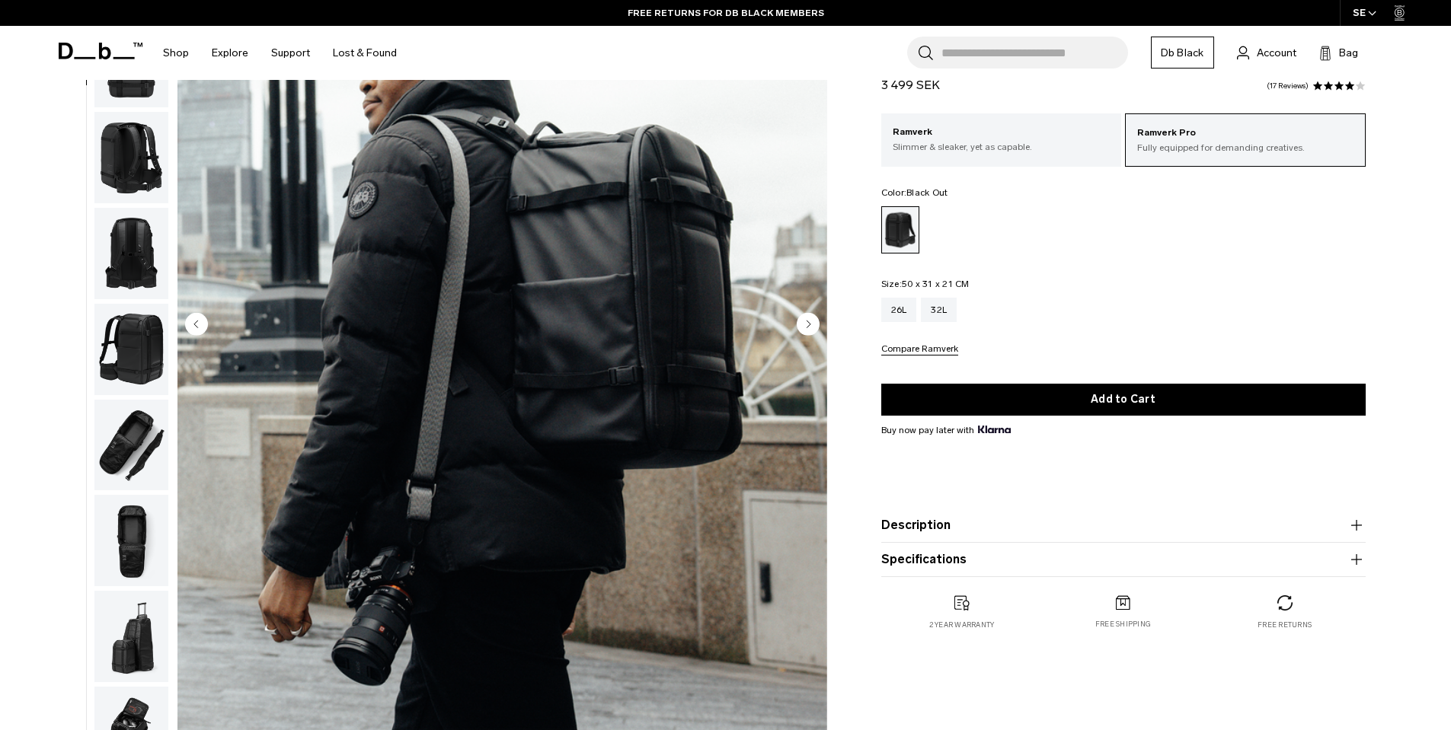
click at [120, 432] on img "button" at bounding box center [131, 445] width 74 height 91
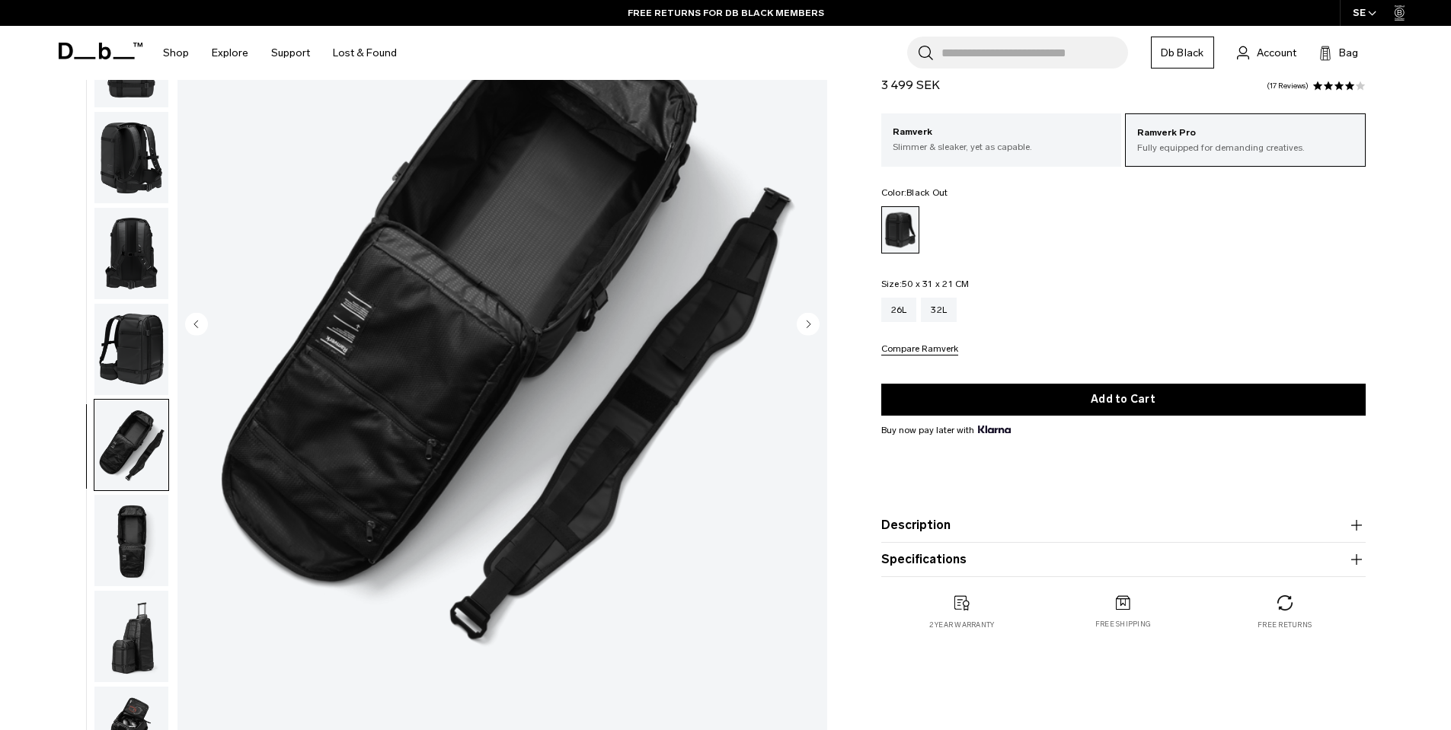
scroll to position [144, 0]
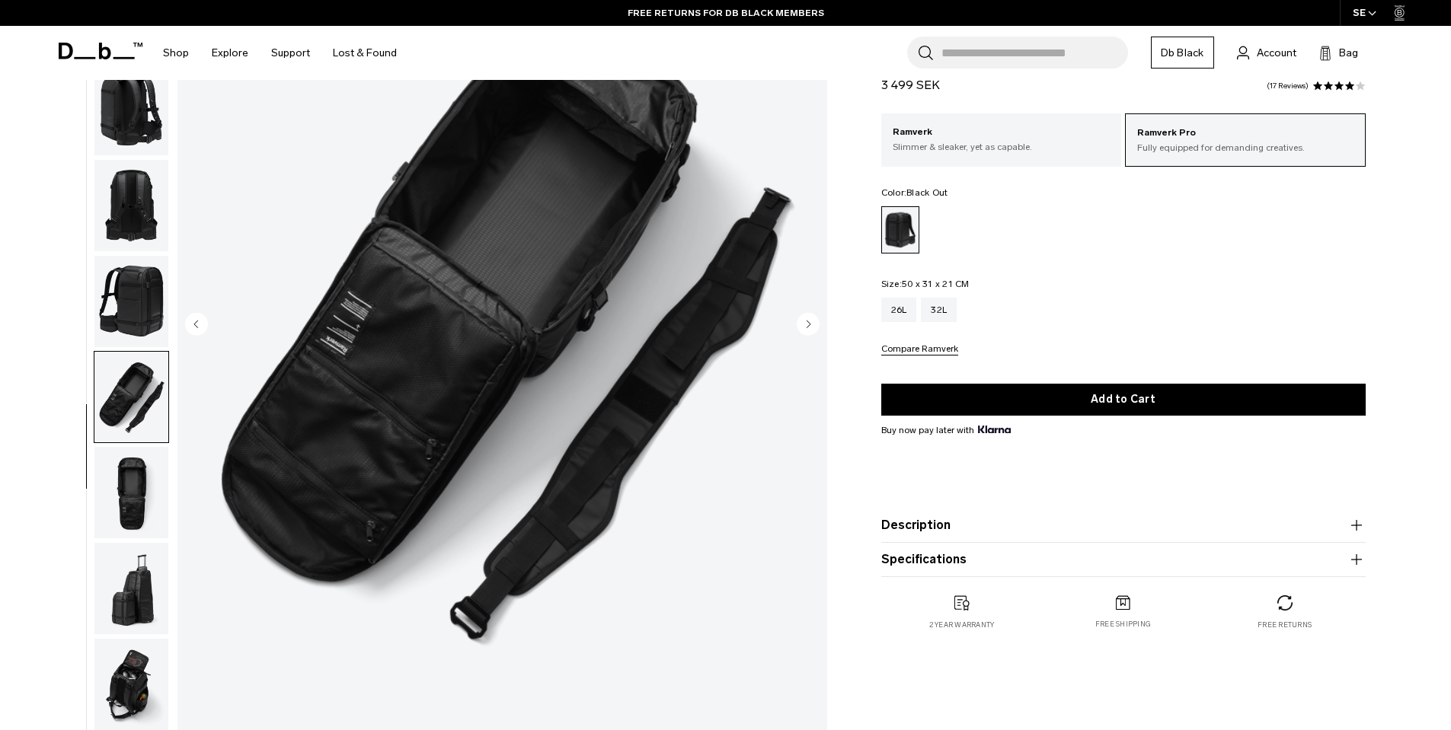
drag, startPoint x: 137, startPoint y: 498, endPoint x: 151, endPoint y: 502, distance: 14.2
click at [137, 498] on img "button" at bounding box center [131, 492] width 74 height 91
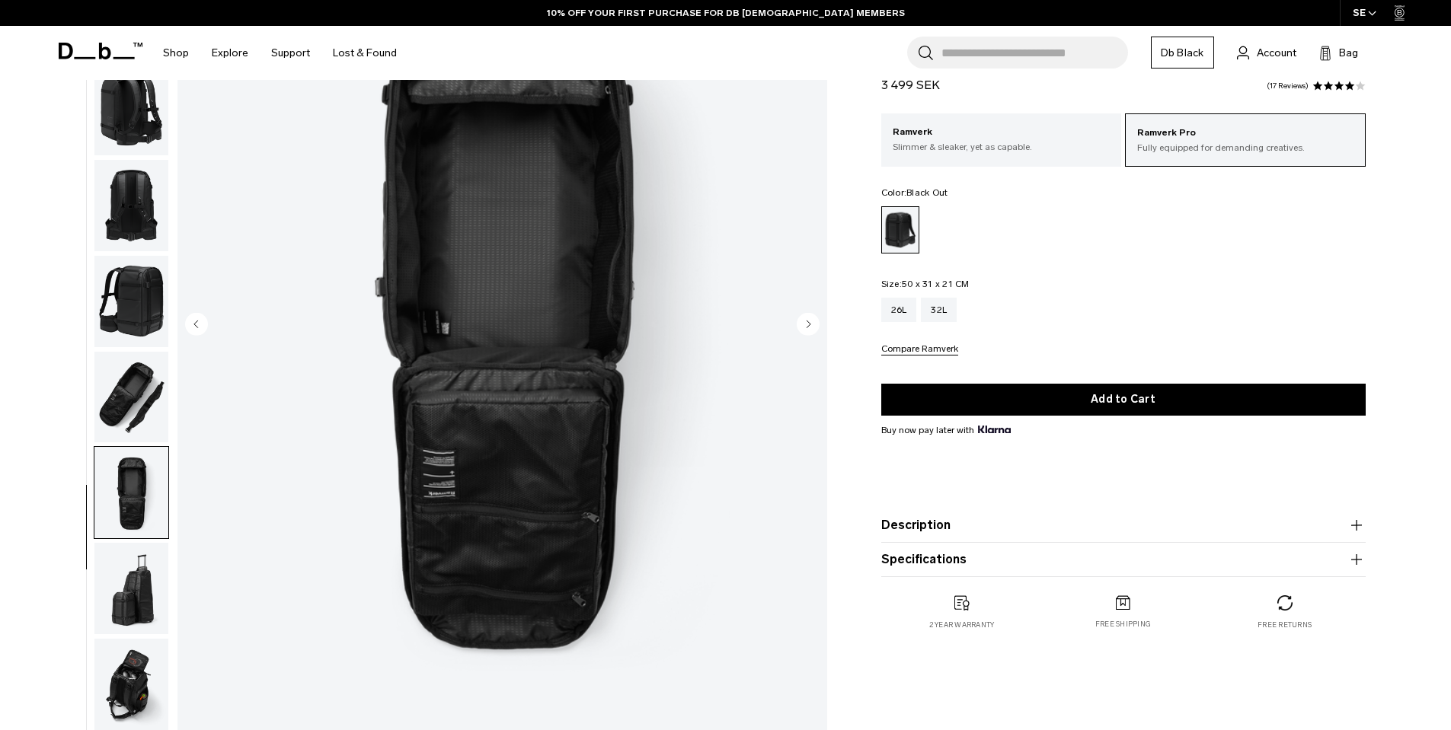
click at [1073, 43] on input "Search for Bags, Luggage..." at bounding box center [1034, 53] width 187 height 32
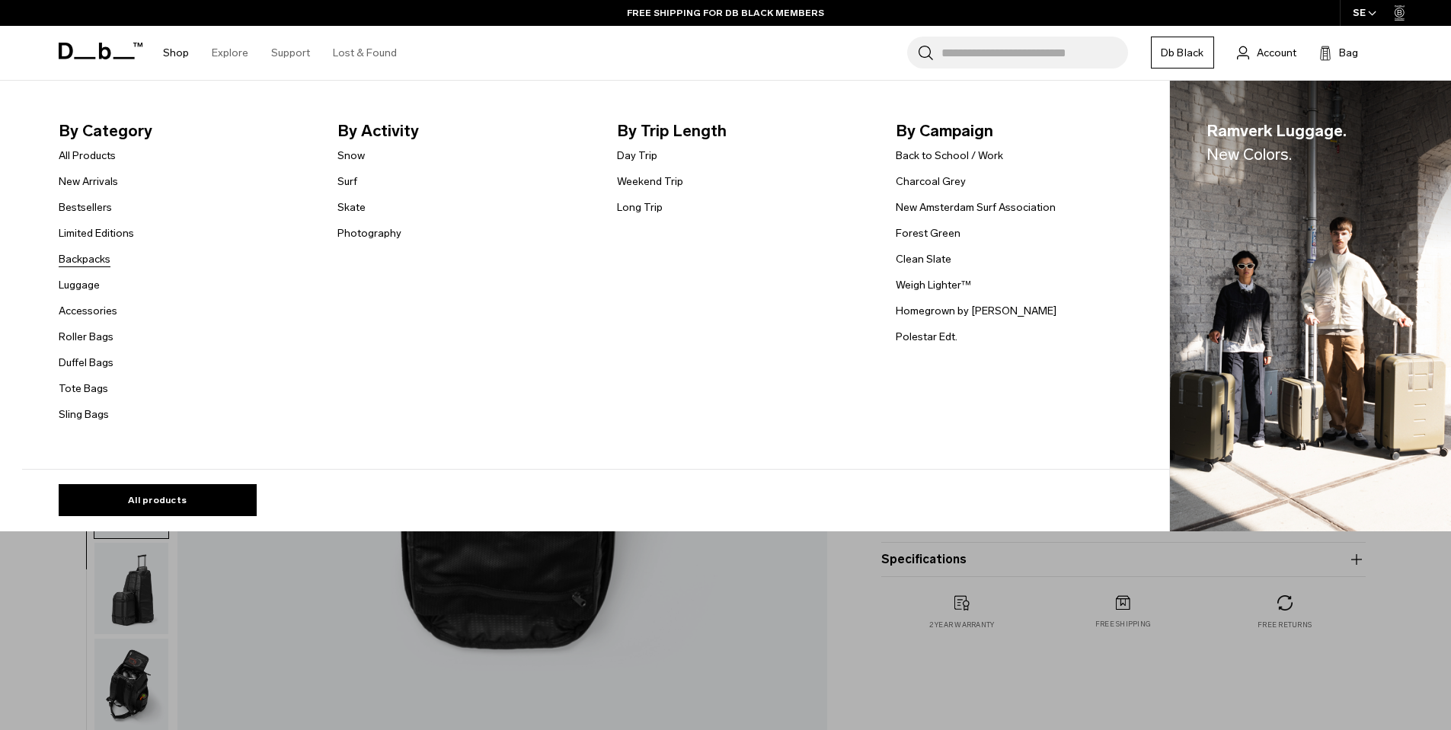
click at [97, 261] on link "Backpacks" at bounding box center [85, 259] width 52 height 16
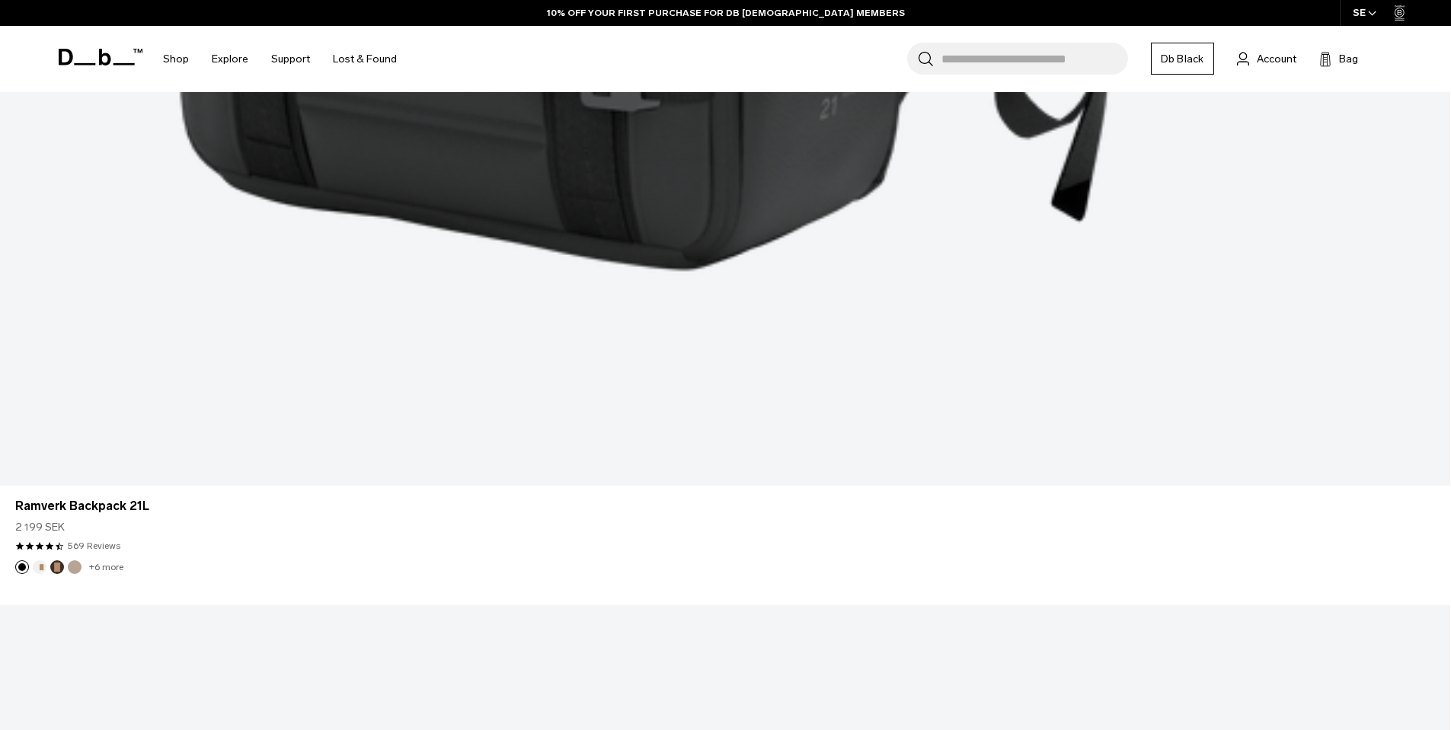
scroll to position [4936, 0]
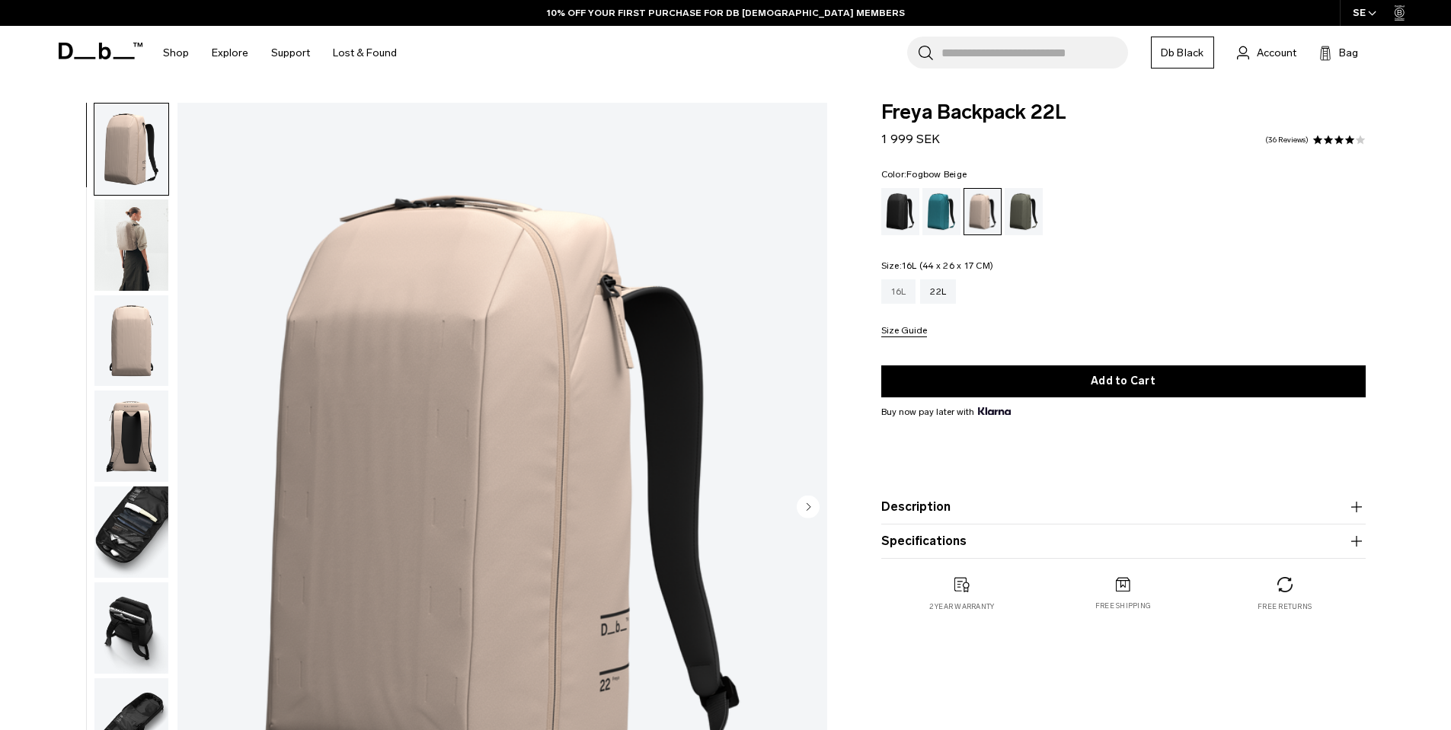
click at [902, 293] on div "16L" at bounding box center [898, 292] width 35 height 24
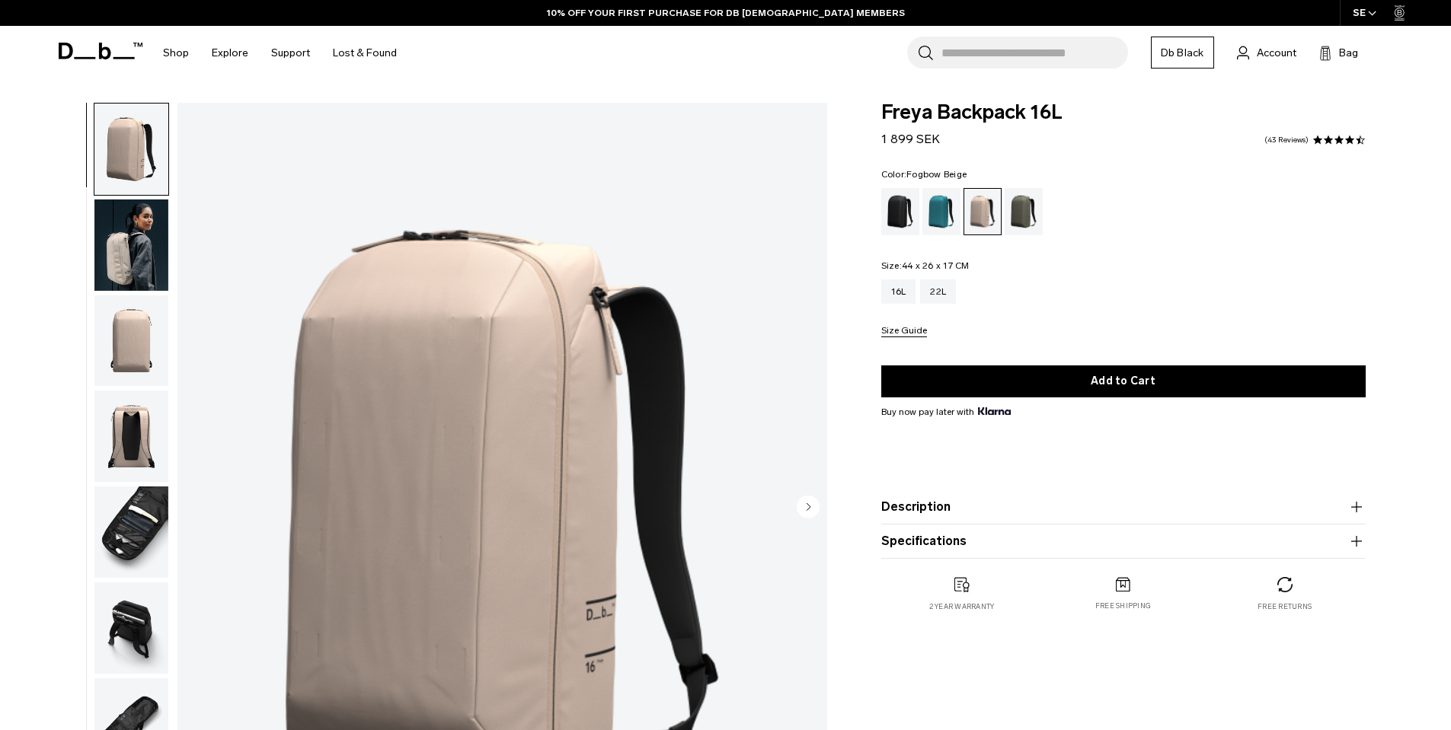
click at [112, 244] on img "button" at bounding box center [131, 245] width 74 height 91
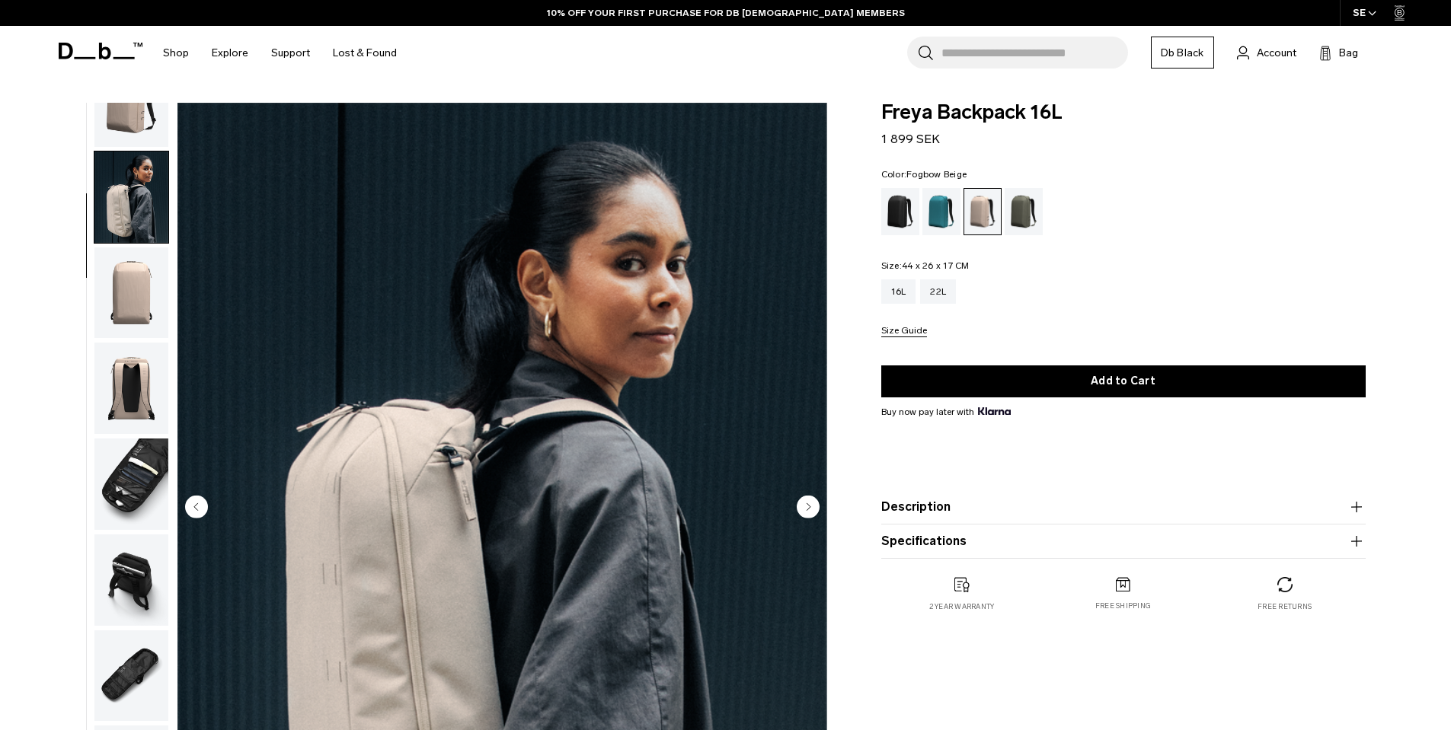
scroll to position [183, 0]
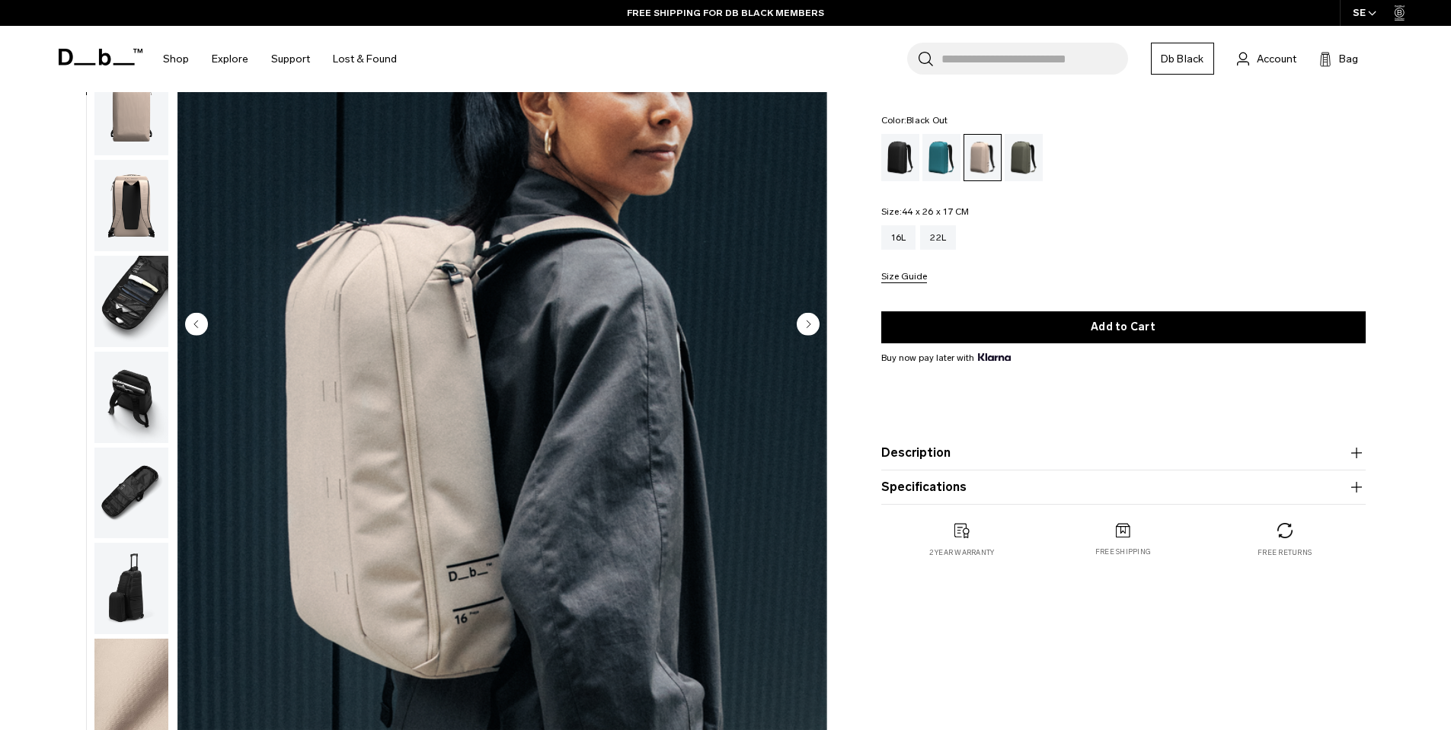
click at [885, 165] on div "Black Out" at bounding box center [900, 157] width 39 height 47
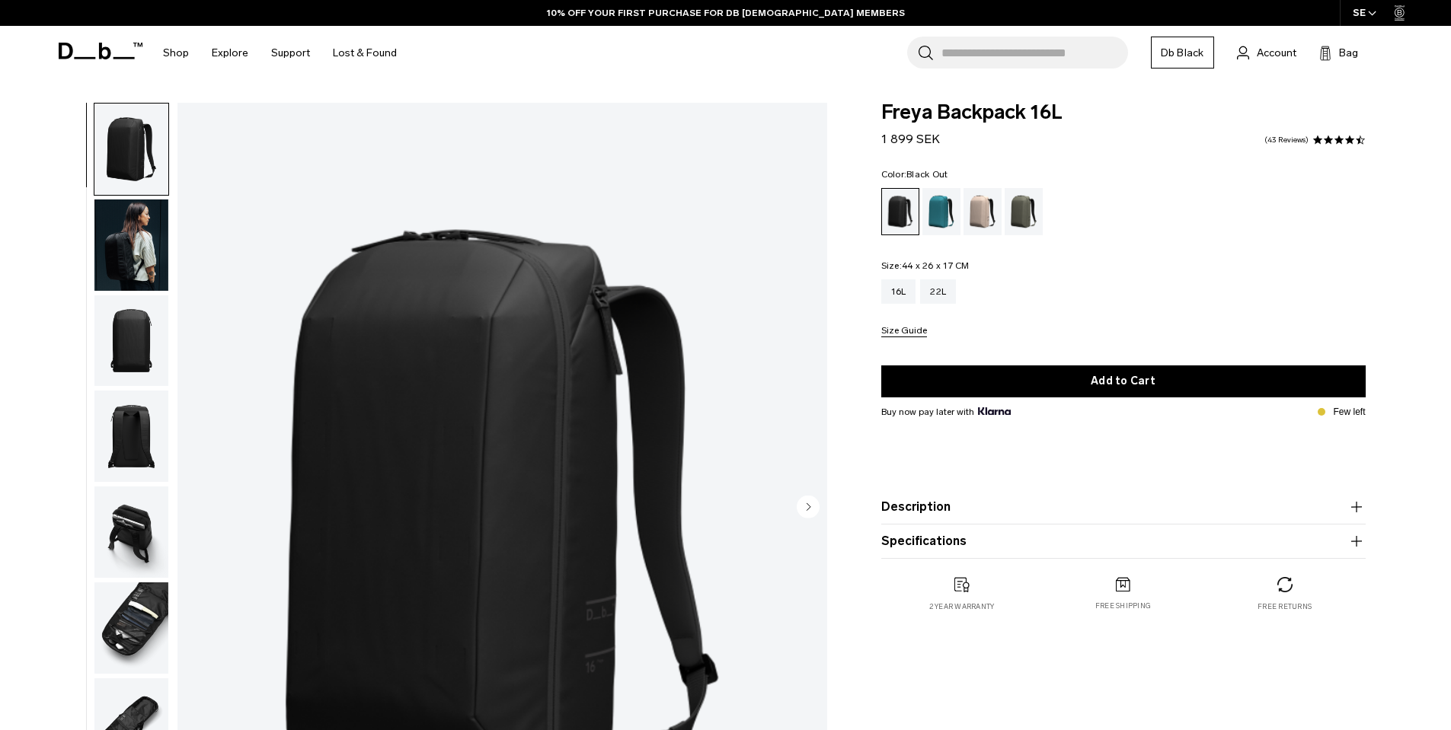
click at [136, 536] on img "button" at bounding box center [131, 532] width 74 height 91
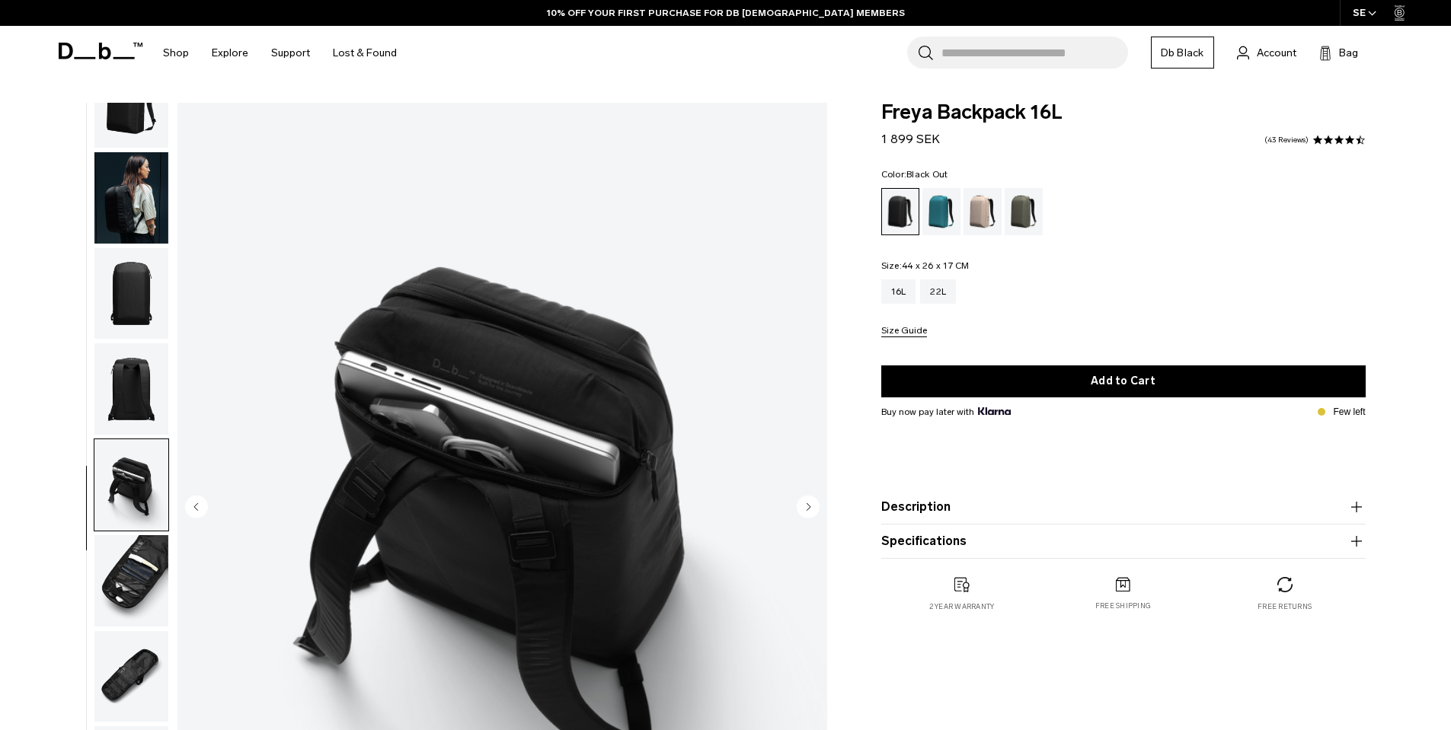
scroll to position [48, 0]
click at [135, 555] on img "button" at bounding box center [131, 580] width 74 height 91
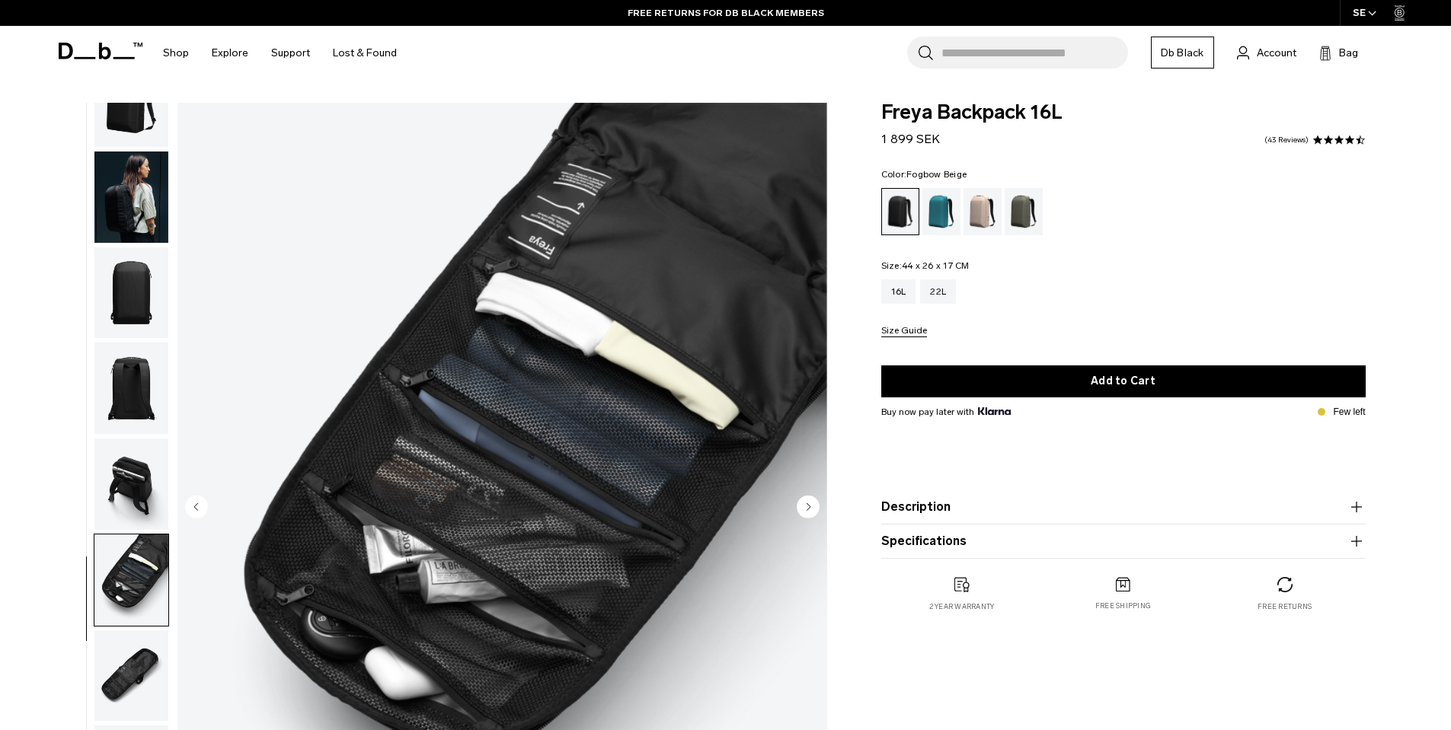
click at [978, 222] on div "Fogbow Beige" at bounding box center [982, 211] width 39 height 47
